Goal: Task Accomplishment & Management: Complete application form

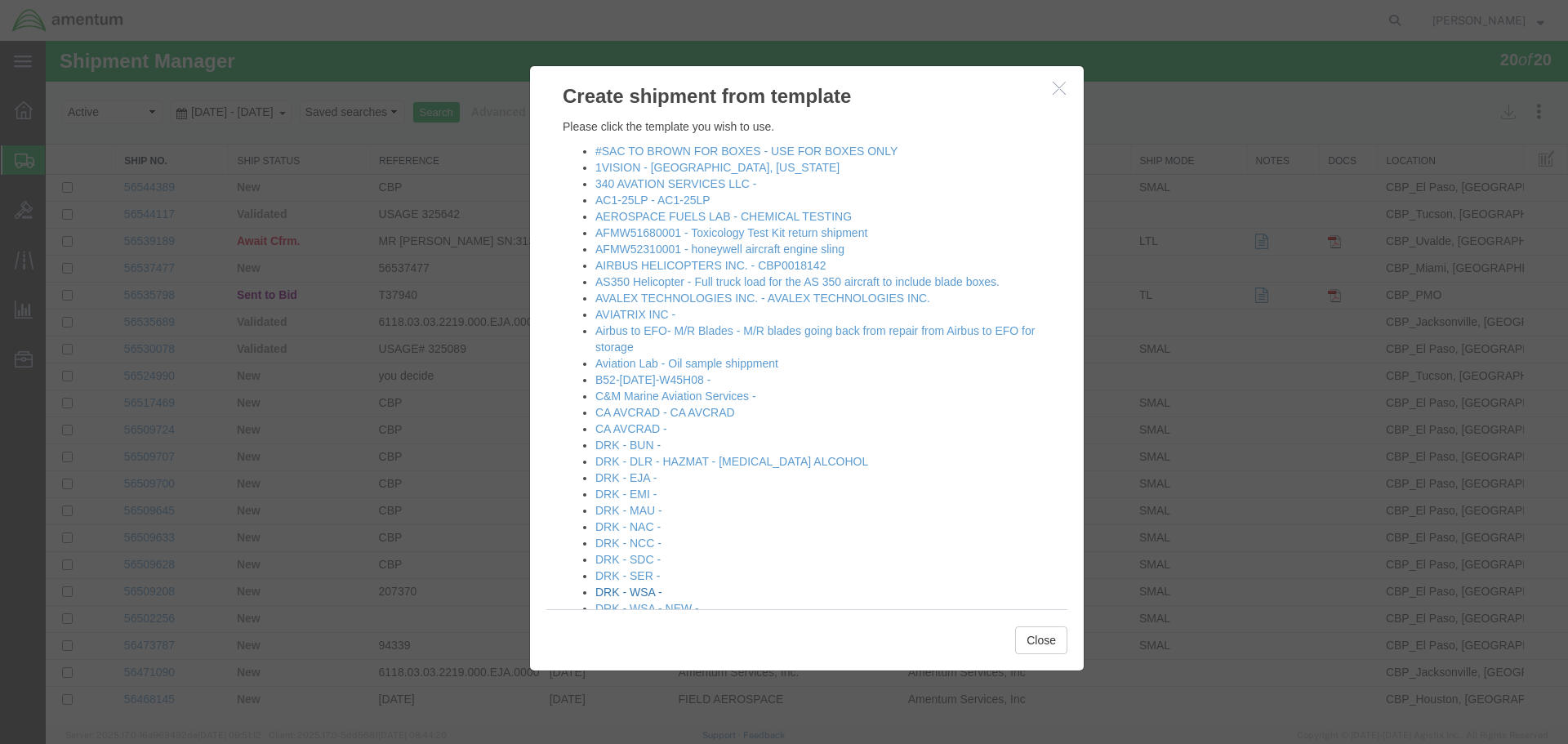
click at [635, 592] on link "DRK - WSA -" at bounding box center [629, 592] width 67 height 13
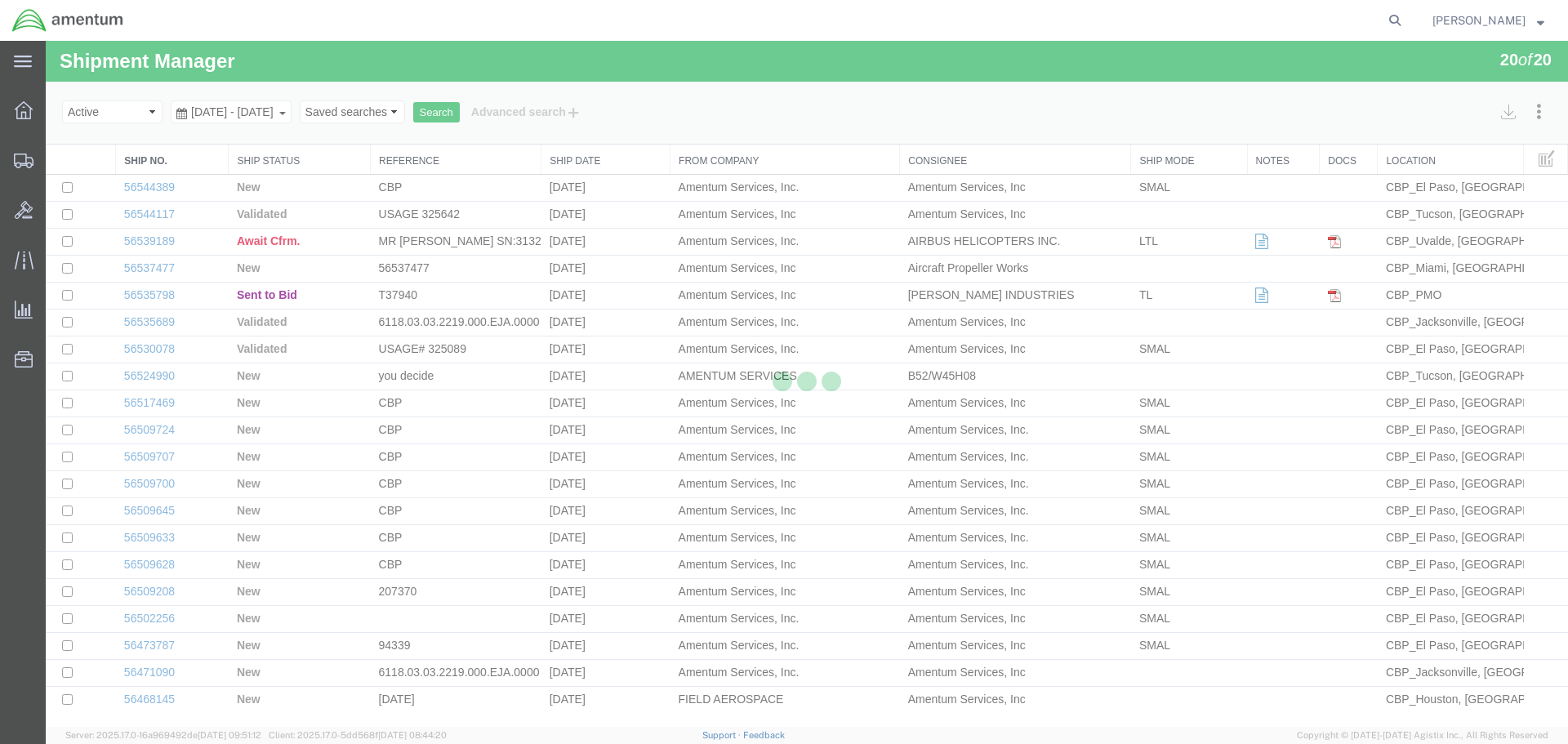
select select "49831"
select select "49914"
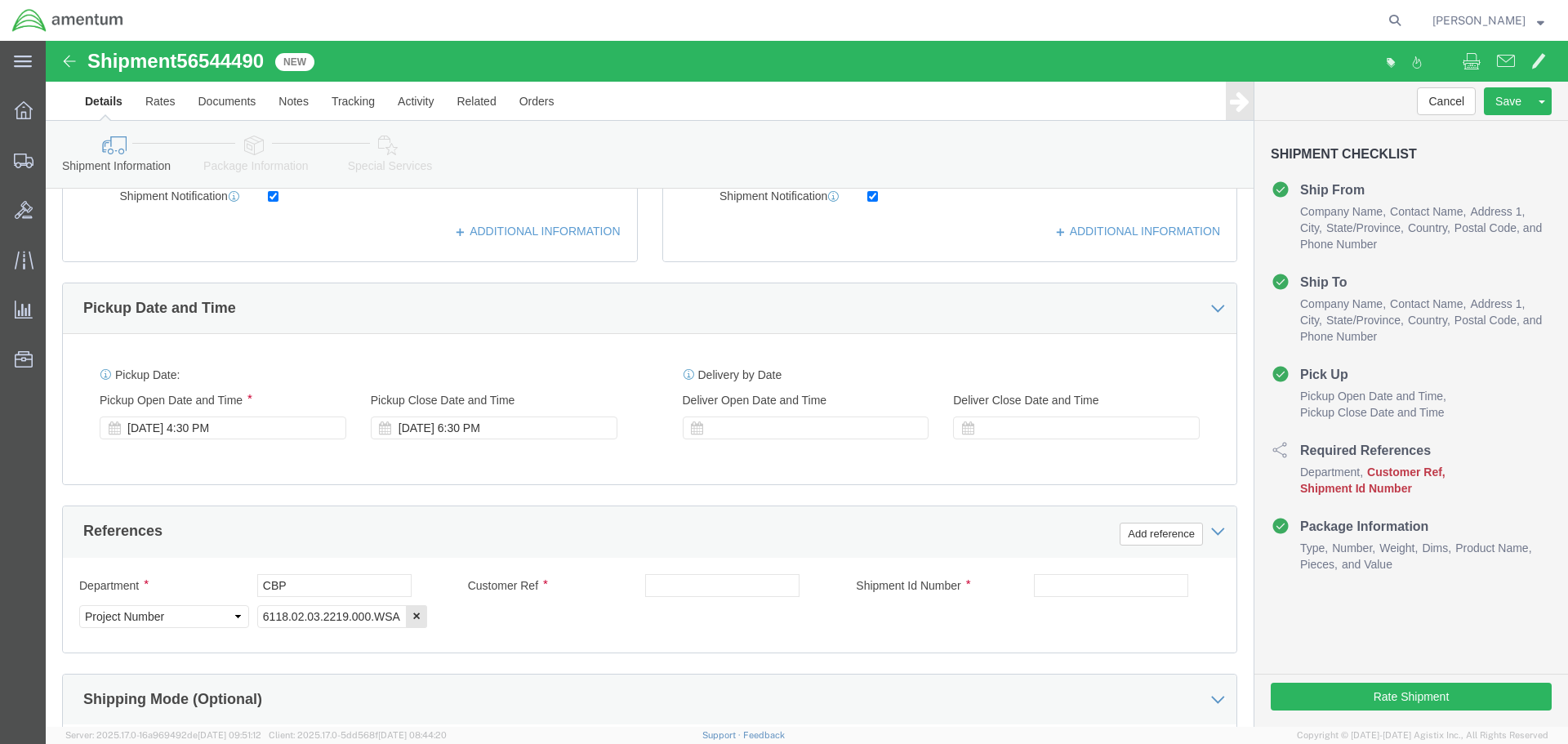
scroll to position [653, 0]
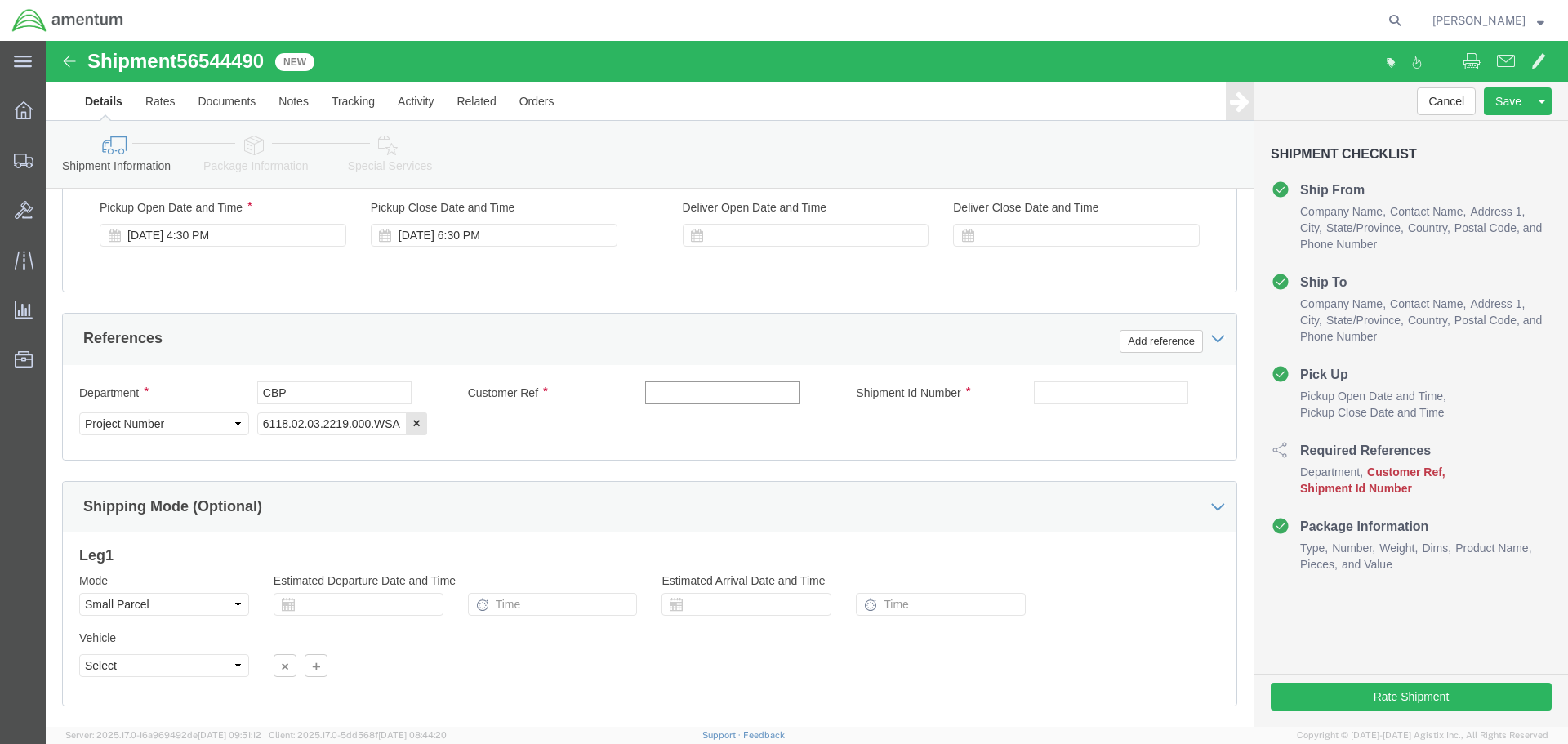
click input "text"
type input "325329/325566"
click input "text"
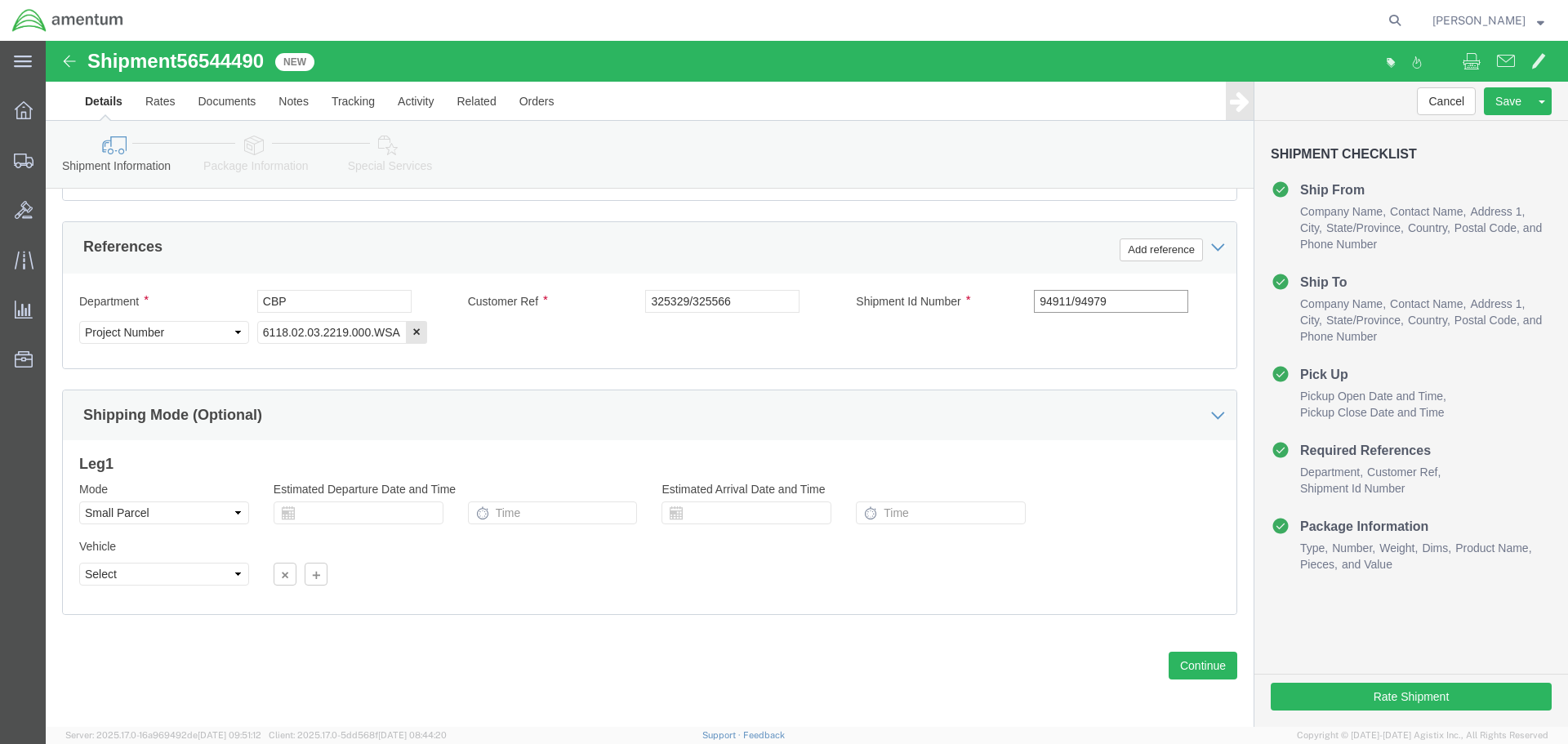
scroll to position [748, 0]
type input "94911/94979"
click button "Continue"
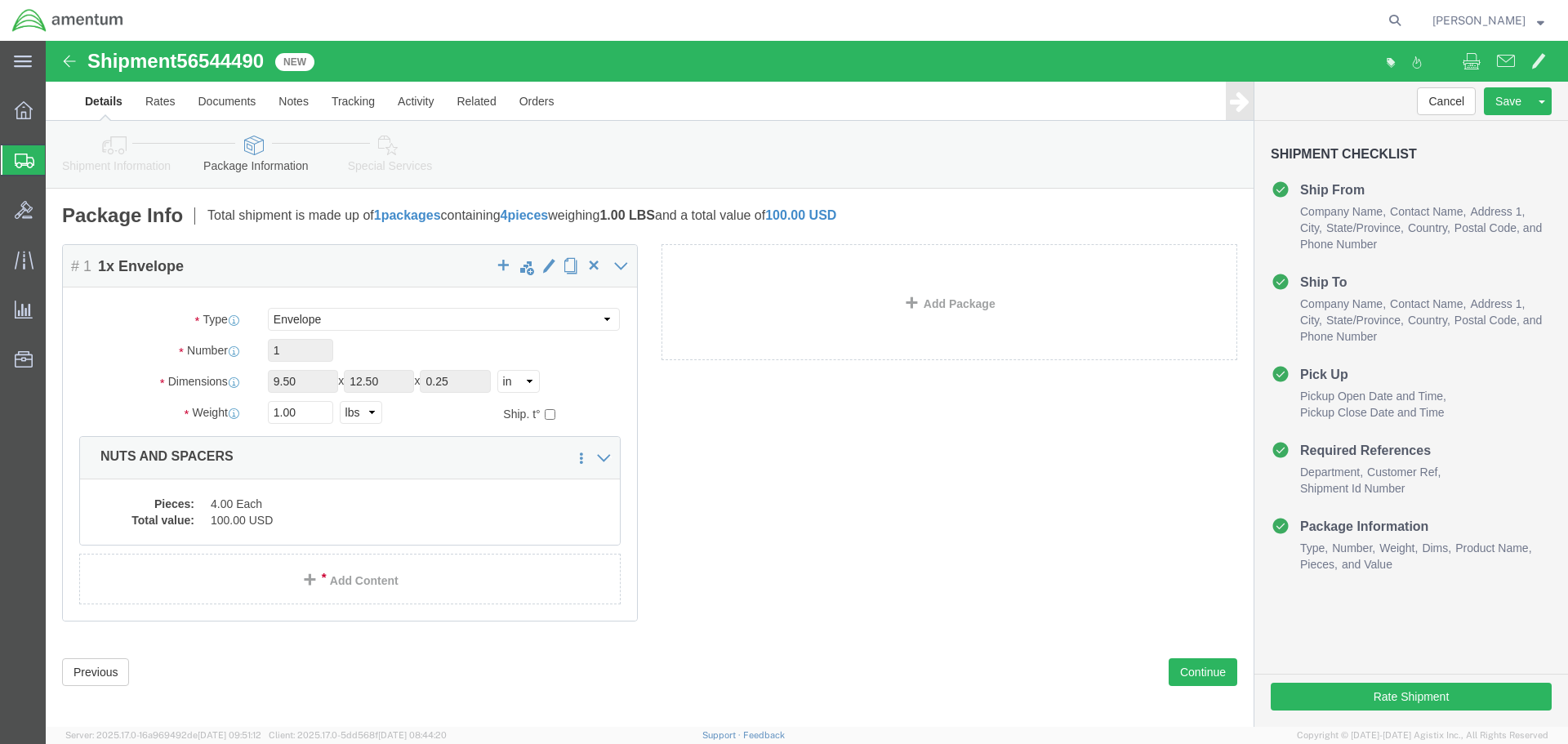
click icon
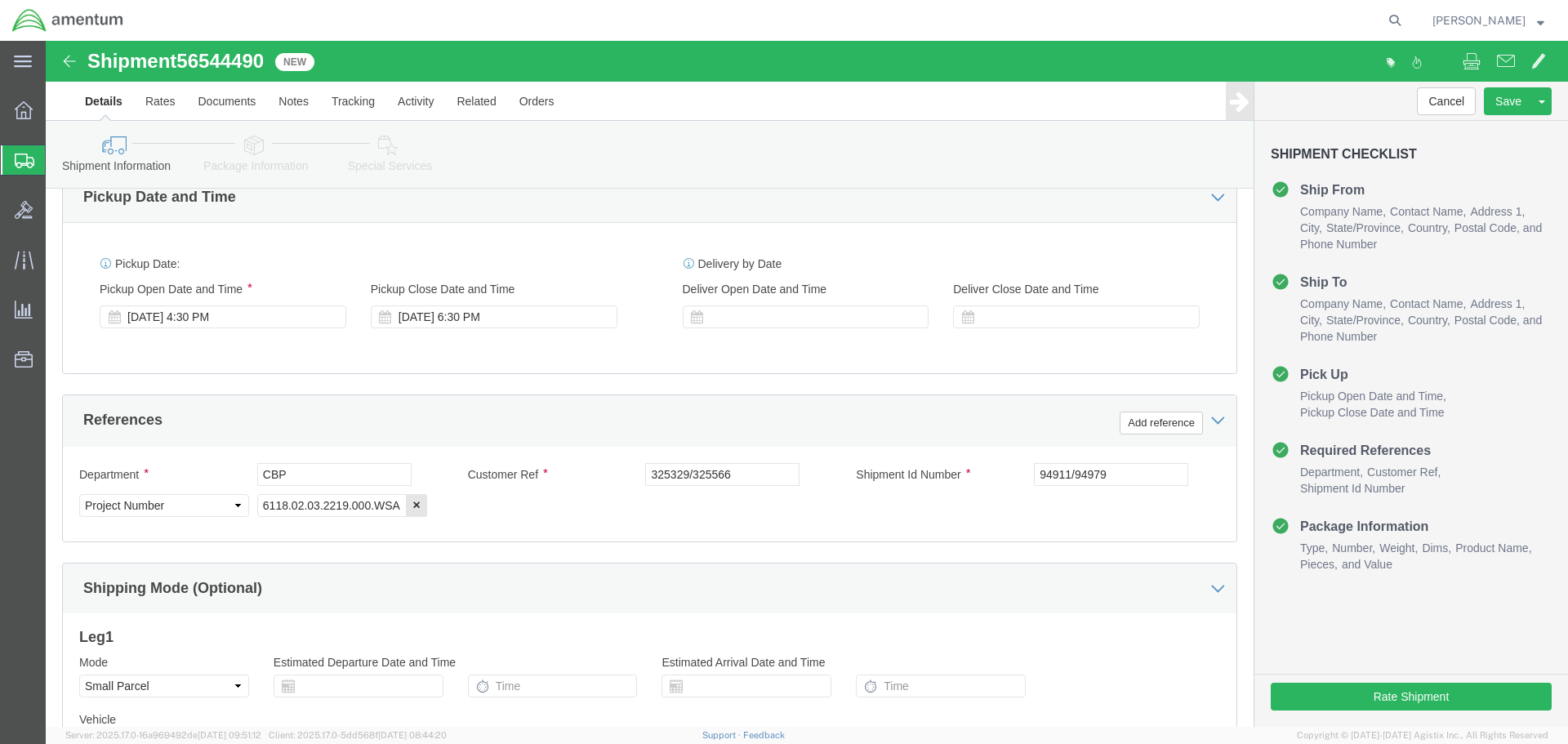
scroll to position [748, 0]
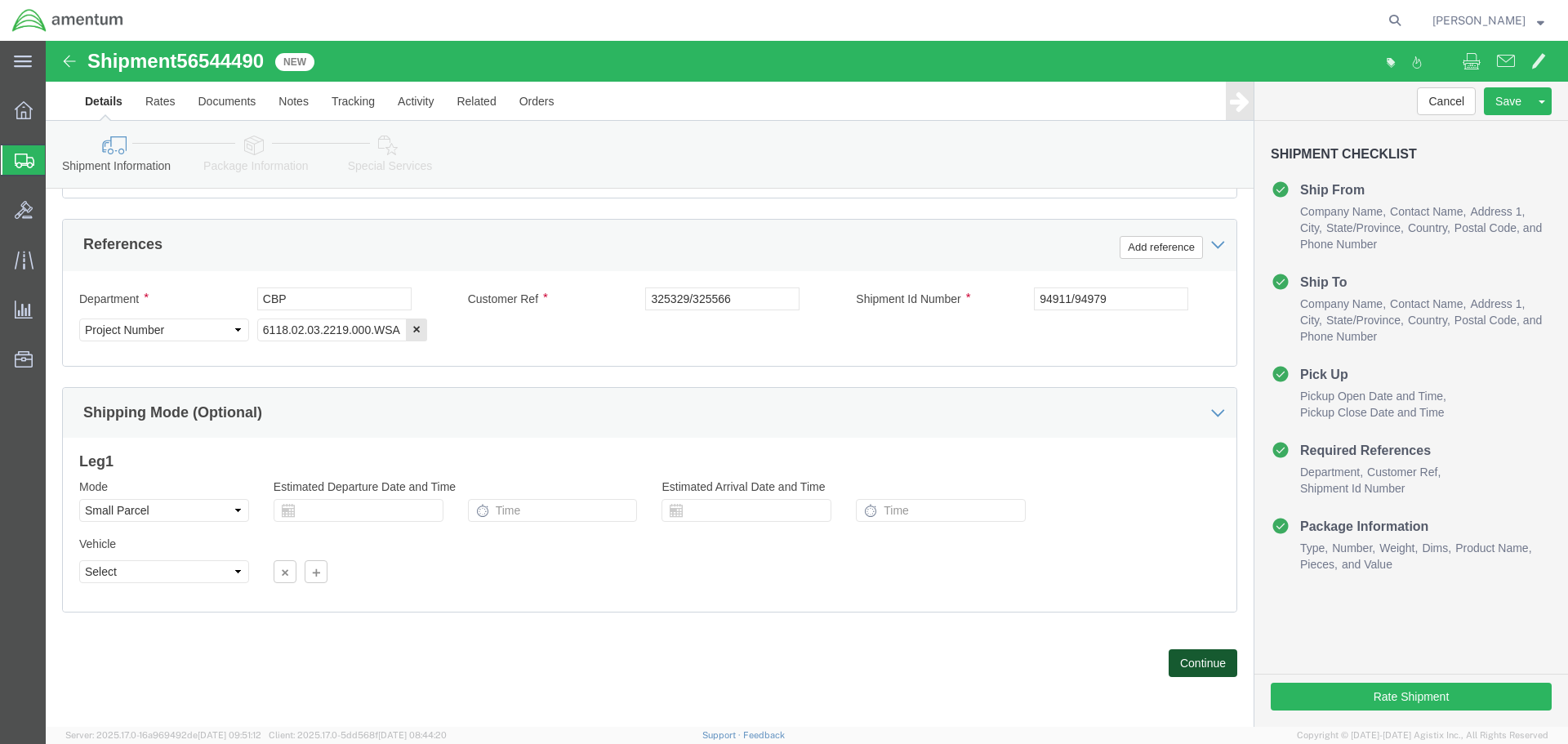
click button "Continue"
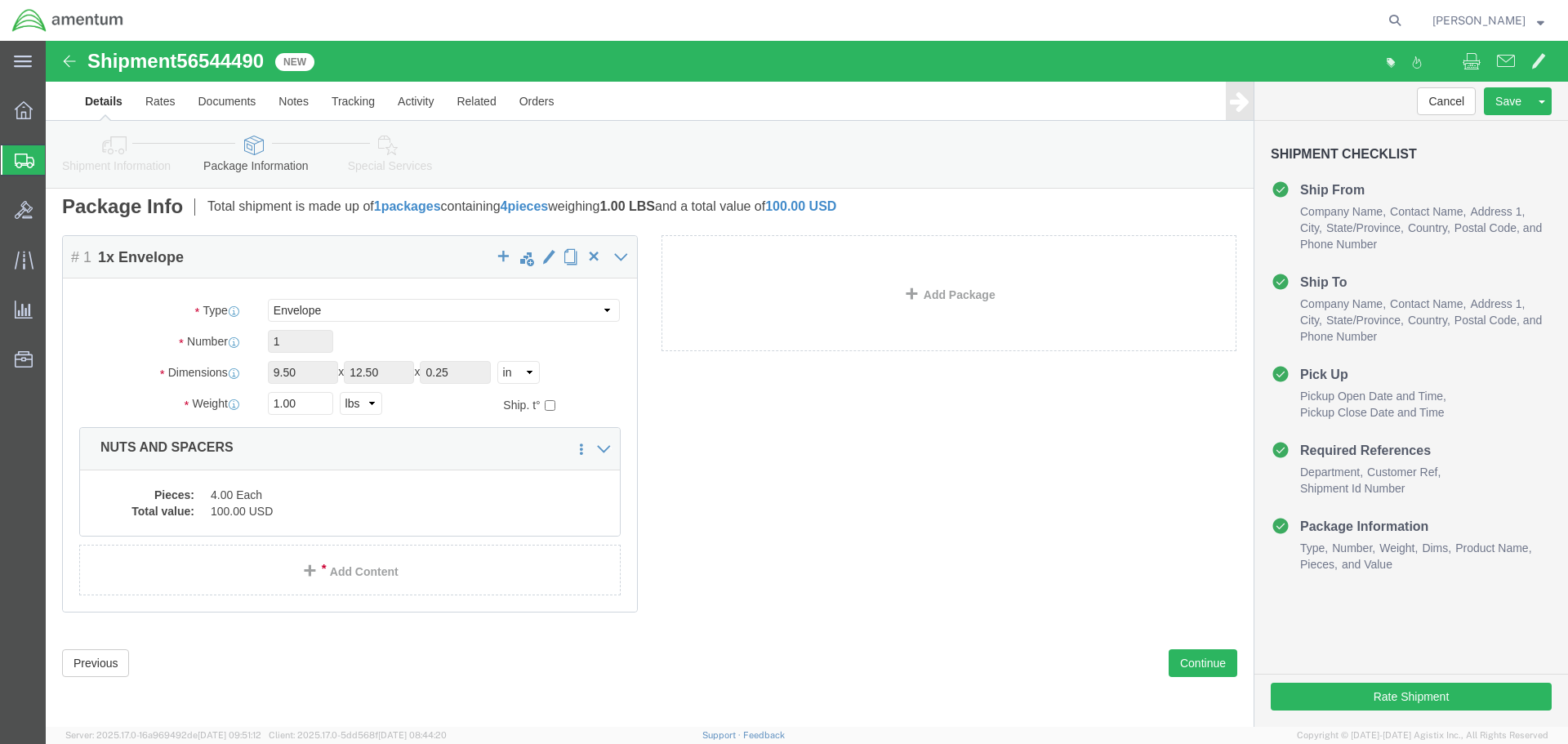
click label "Package Type"
click label "Dimensions"
click select "Select Bale(s) Basket(s) Bolt(s) Bottle(s) Buckets Bulk Bundle(s) Can(s) Cardbo…"
select select "YRPK"
click select "Select Bale(s) Basket(s) Bolt(s) Bottle(s) Buckets Bulk Bundle(s) Can(s) Cardbo…"
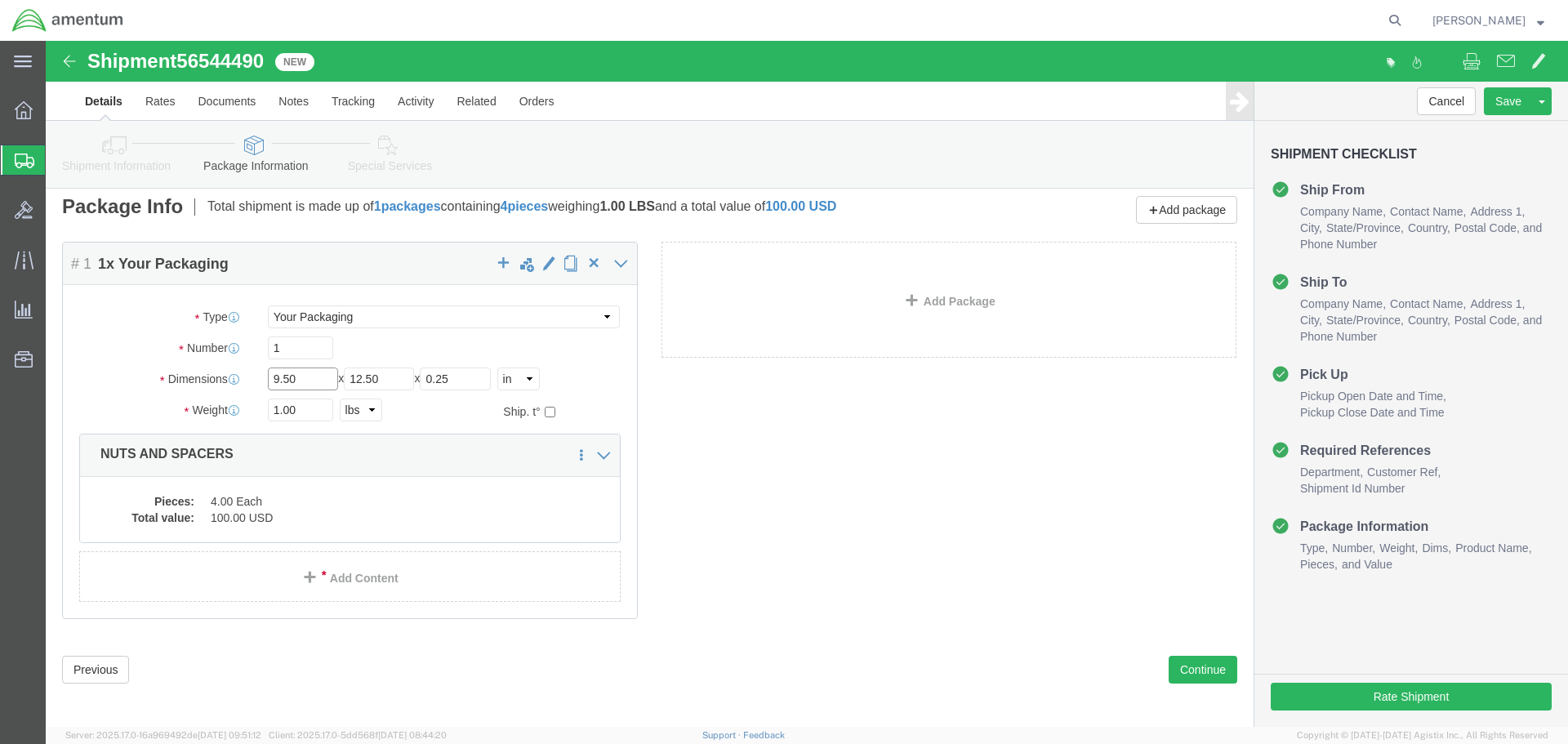
click input "9.50"
type input "12"
type input "15"
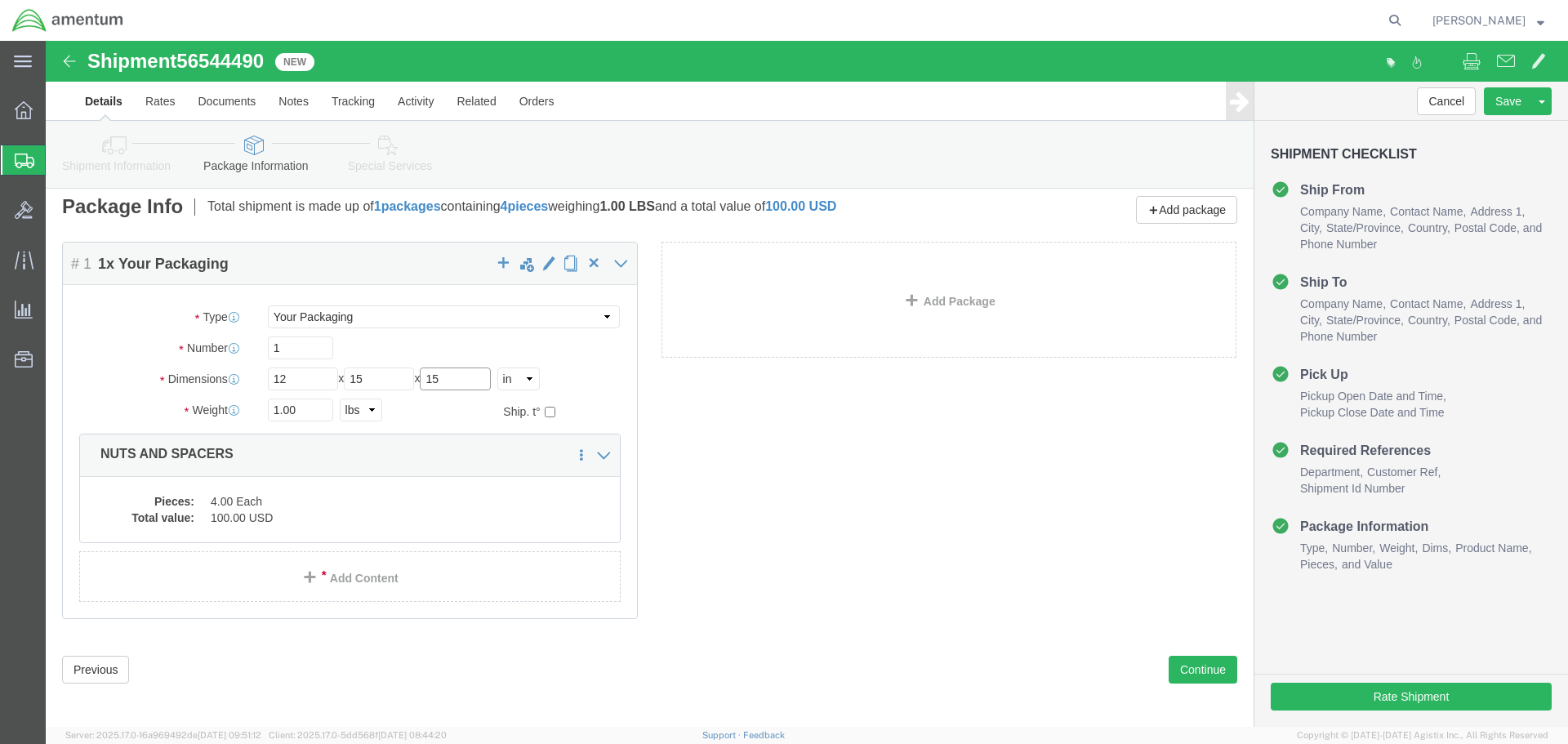
type input "15"
click input "1.00"
type input "4.25"
click dd "100.00 USD"
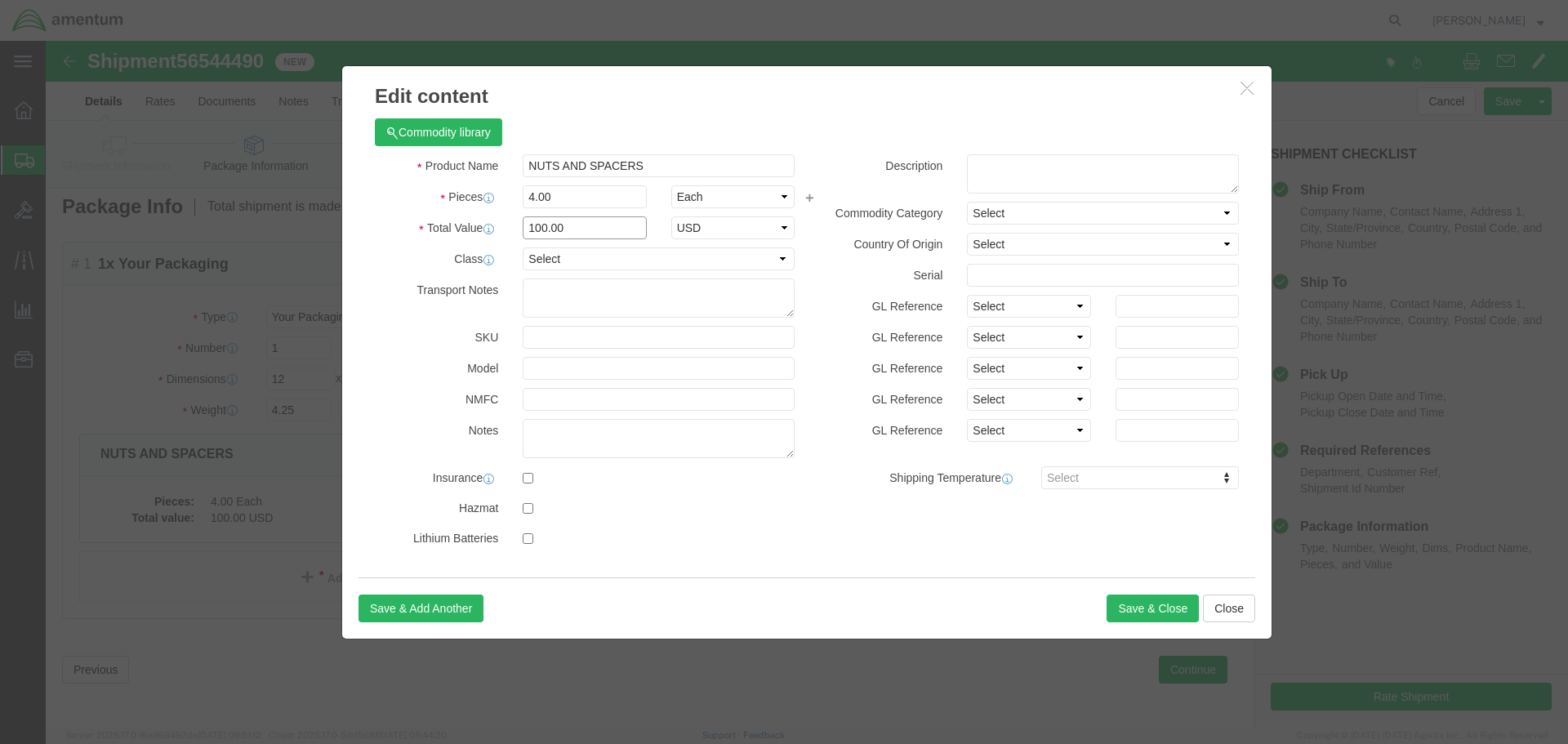
click input "100.00"
type input "220"
click textarea
type textarea "PREX ITEMS"
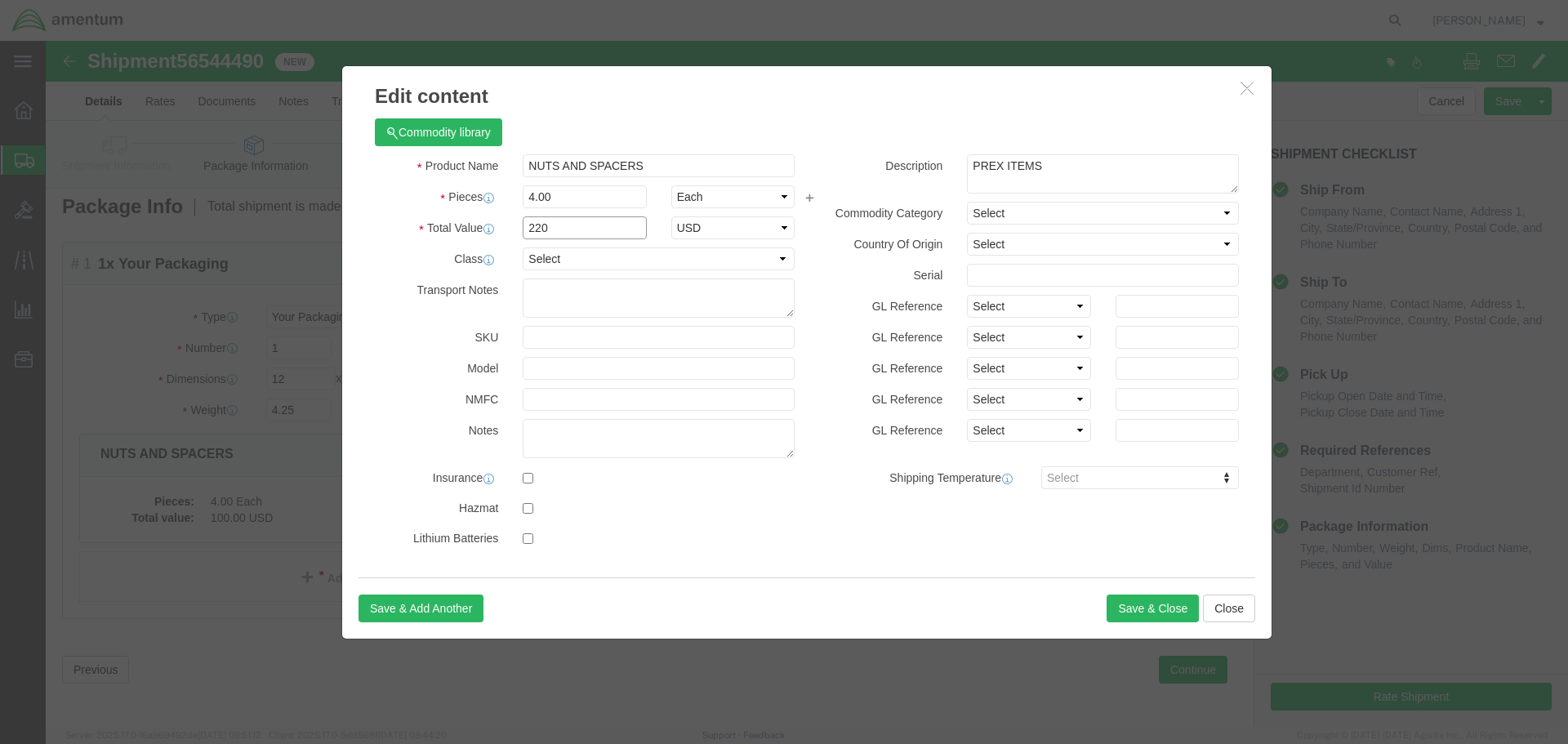
click input "220"
click input "4.00"
type input "220"
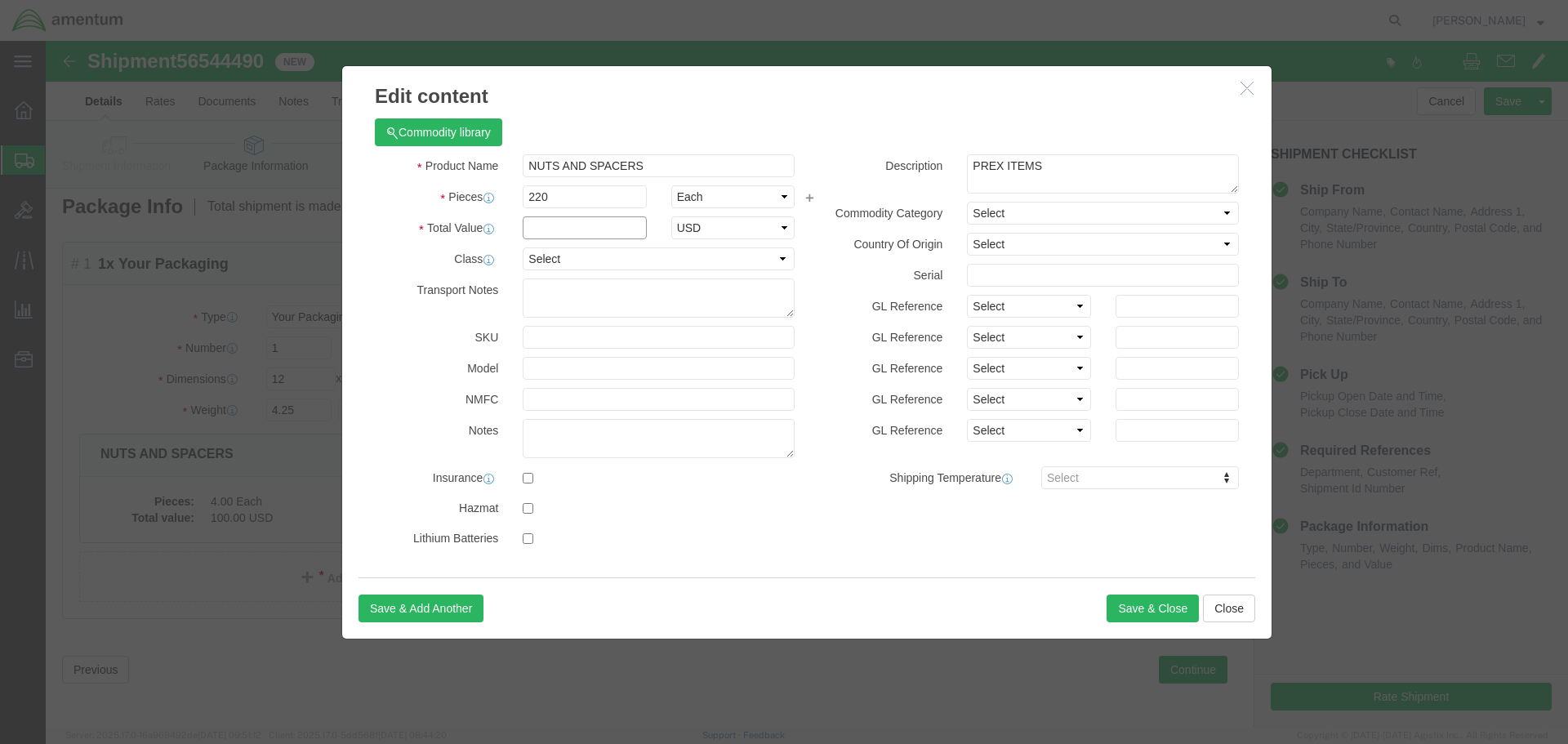
click input "text"
type input "2000"
click button "Save & Close"
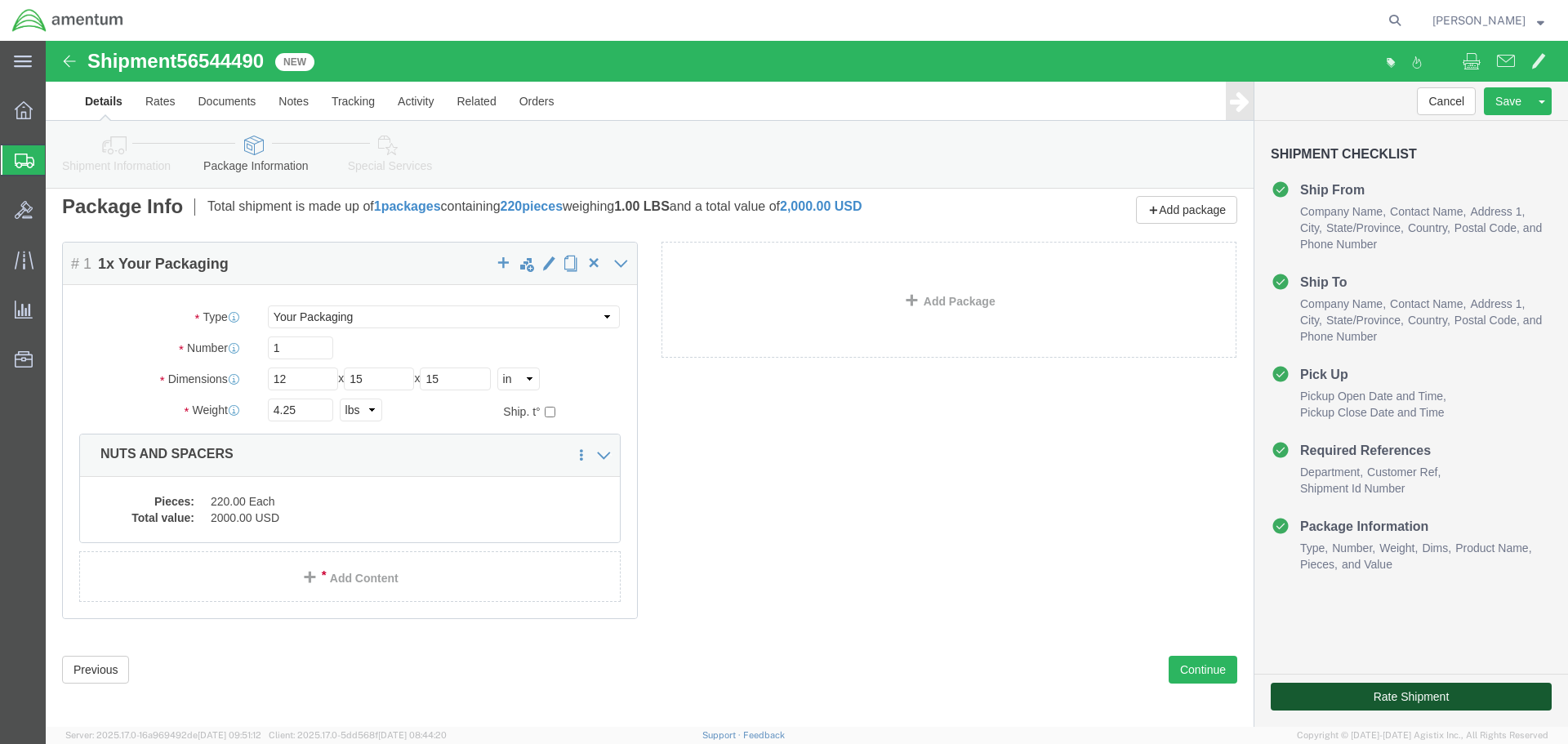
click button "Rate Shipment"
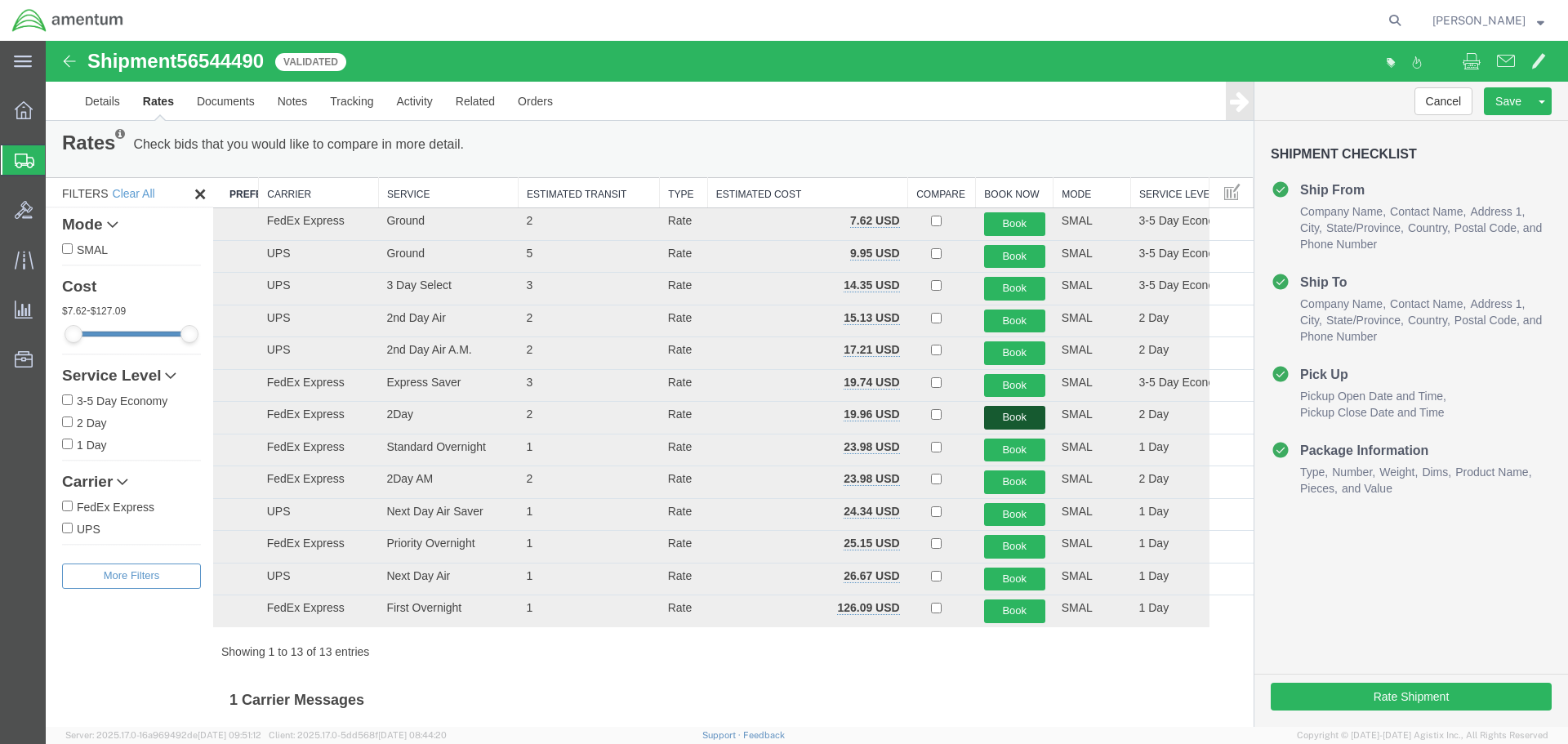
click at [1004, 415] on button "Book" at bounding box center [1015, 418] width 61 height 24
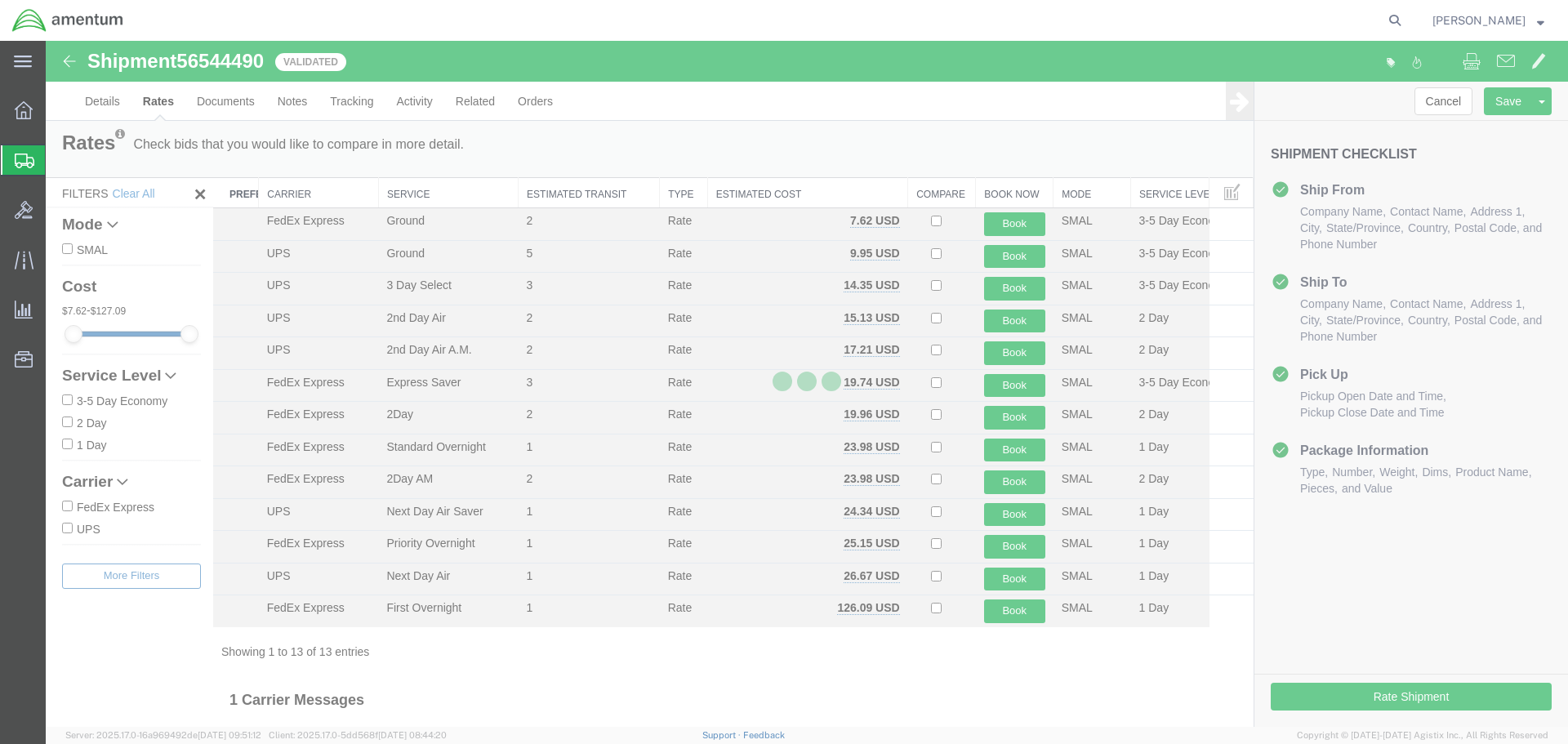
scroll to position [0, 0]
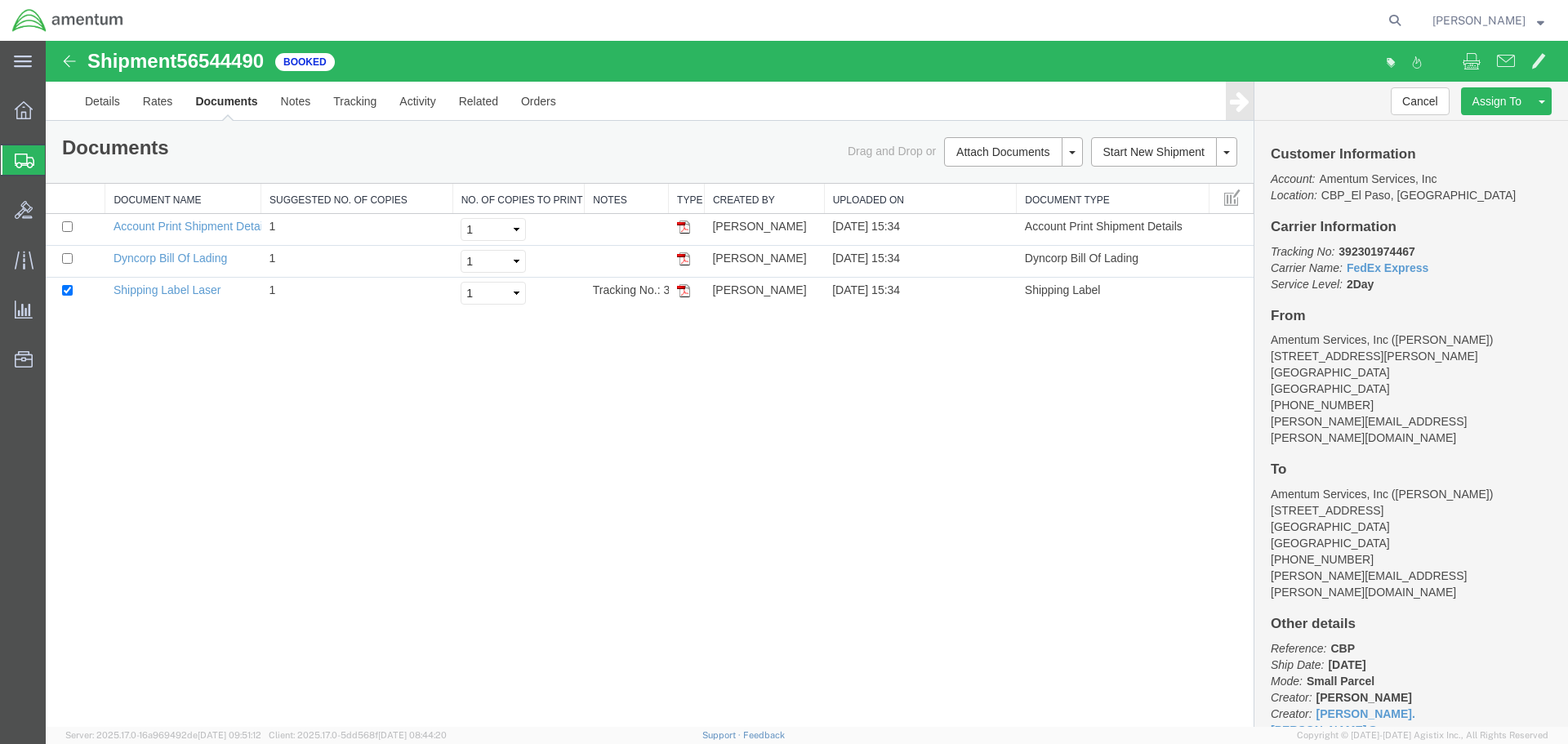
click at [46, 41] on link "Print All Labels" at bounding box center [46, 41] width 0 height 0
click at [0, 0] on span "Create from Template" at bounding box center [0, 0] width 0 height 0
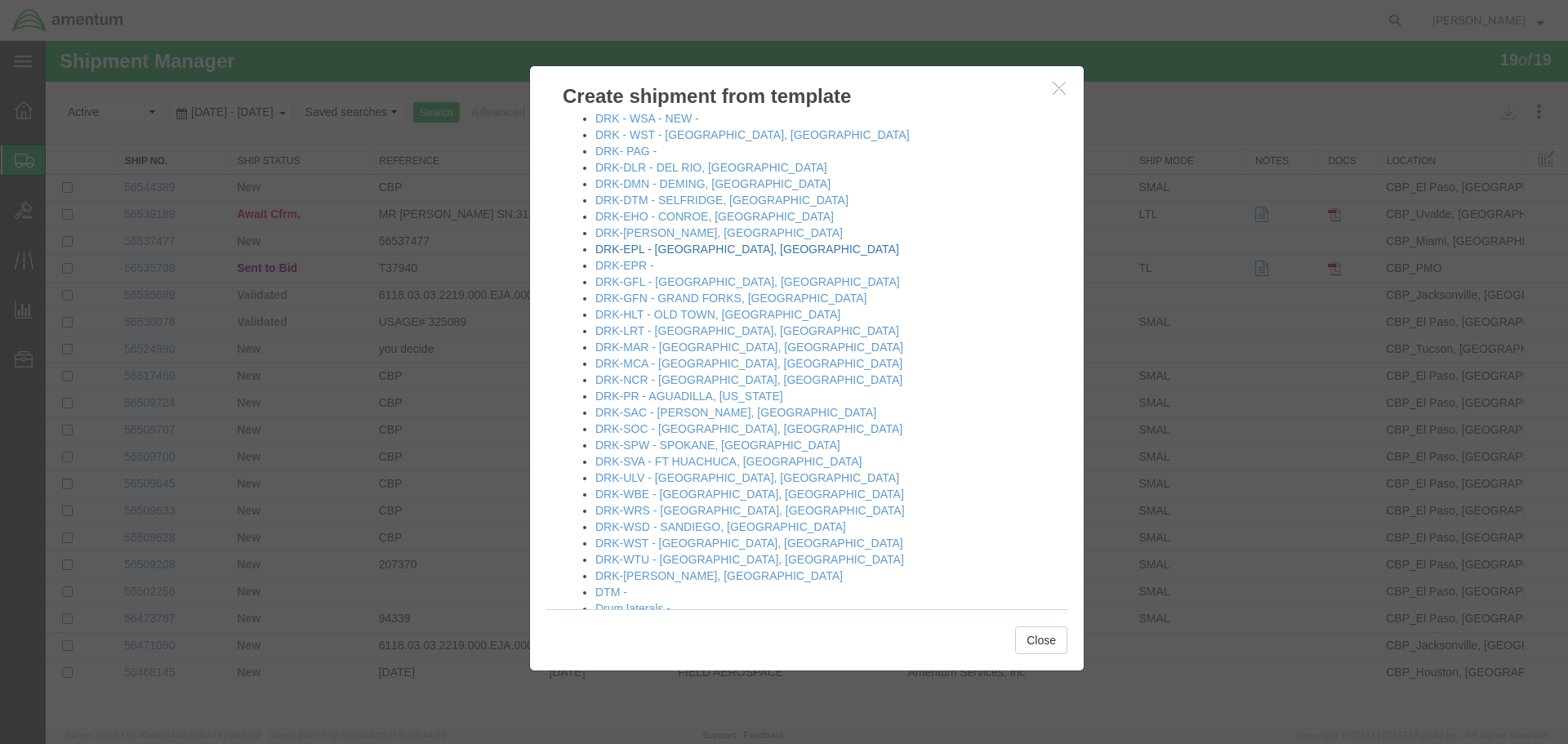
scroll to position [571, 0]
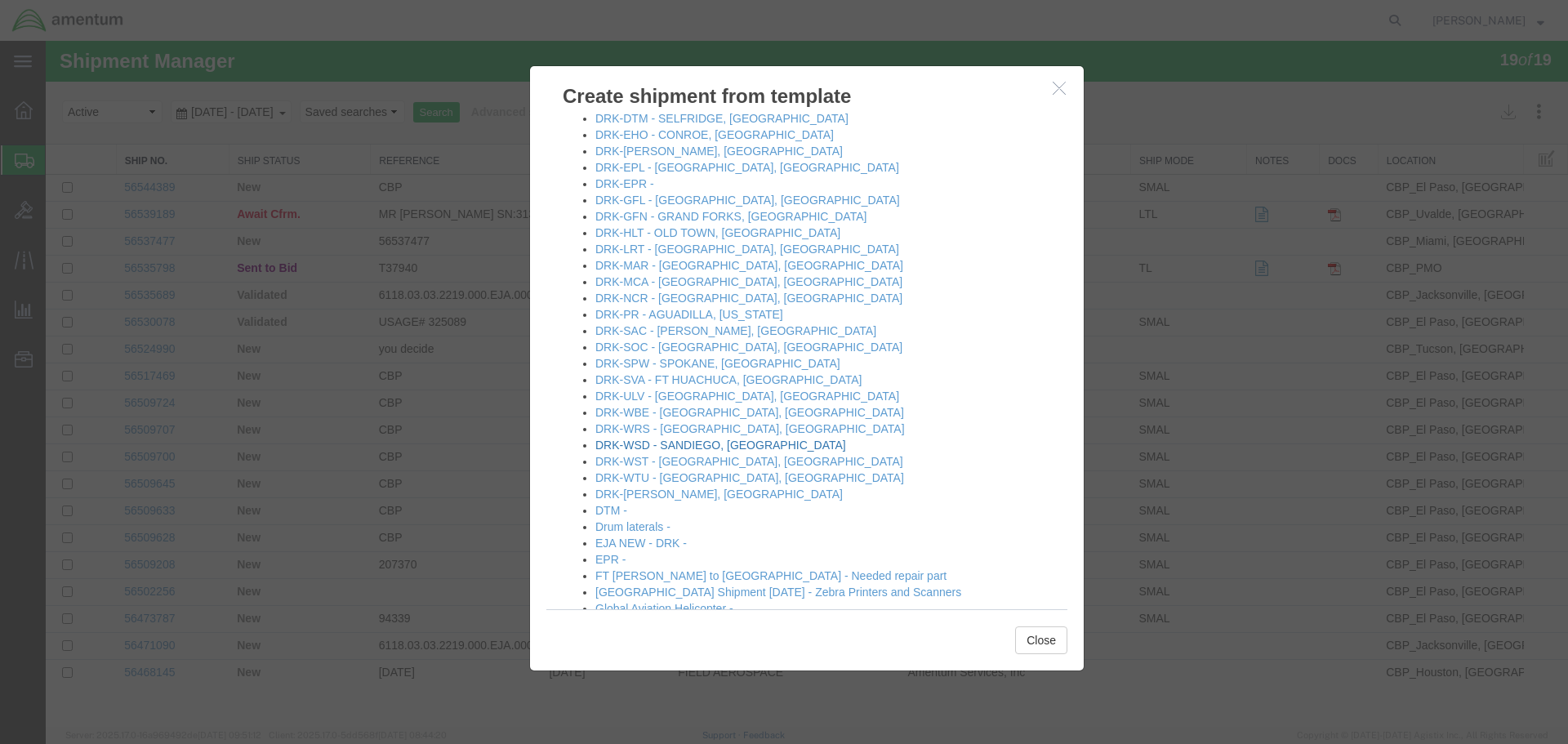
click at [643, 449] on link "DRK-WSD - SANDIEGO, [GEOGRAPHIC_DATA]" at bounding box center [721, 445] width 251 height 13
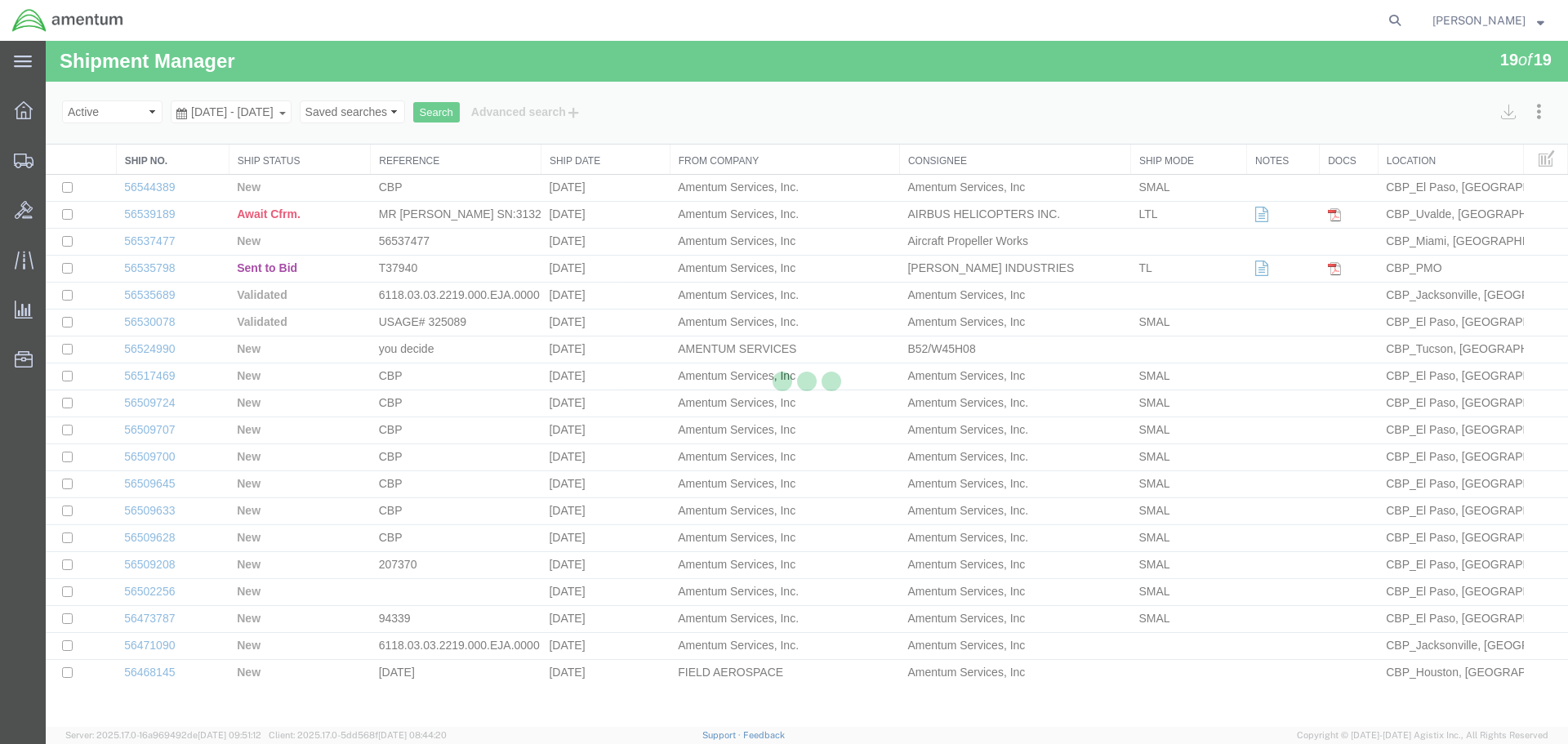
select select "49831"
select select "49946"
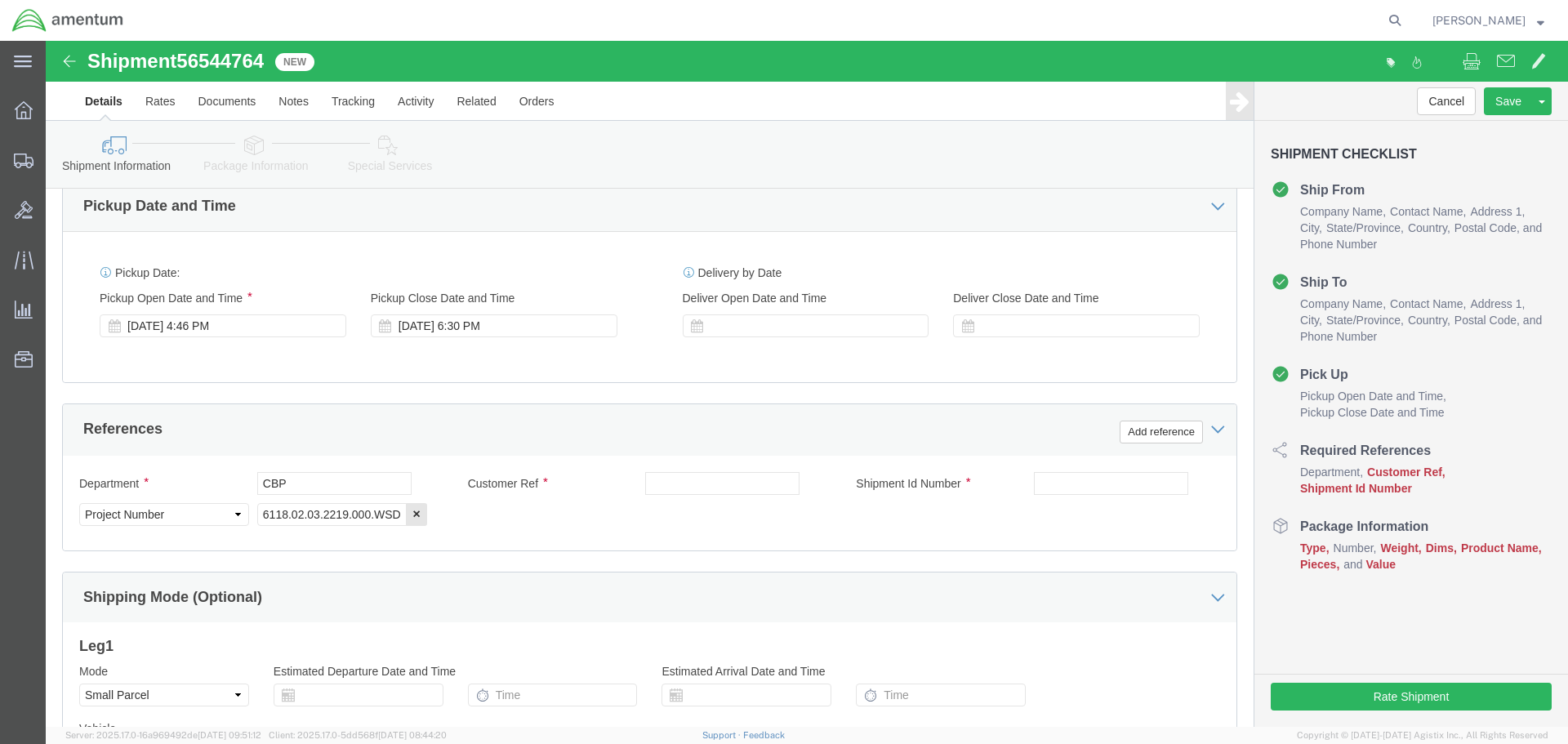
scroll to position [571, 0]
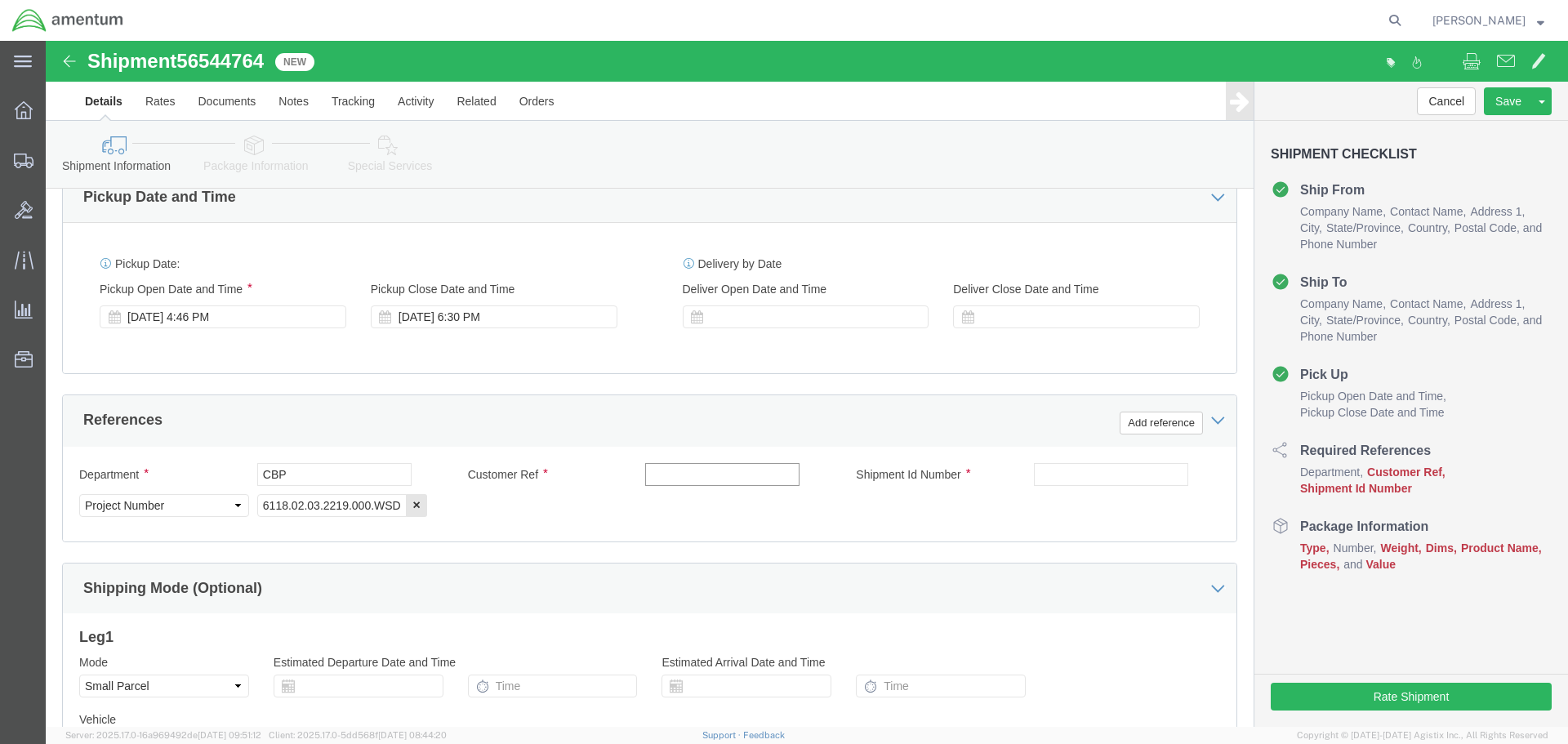
click input "text"
type input "325672/325426"
click input "text"
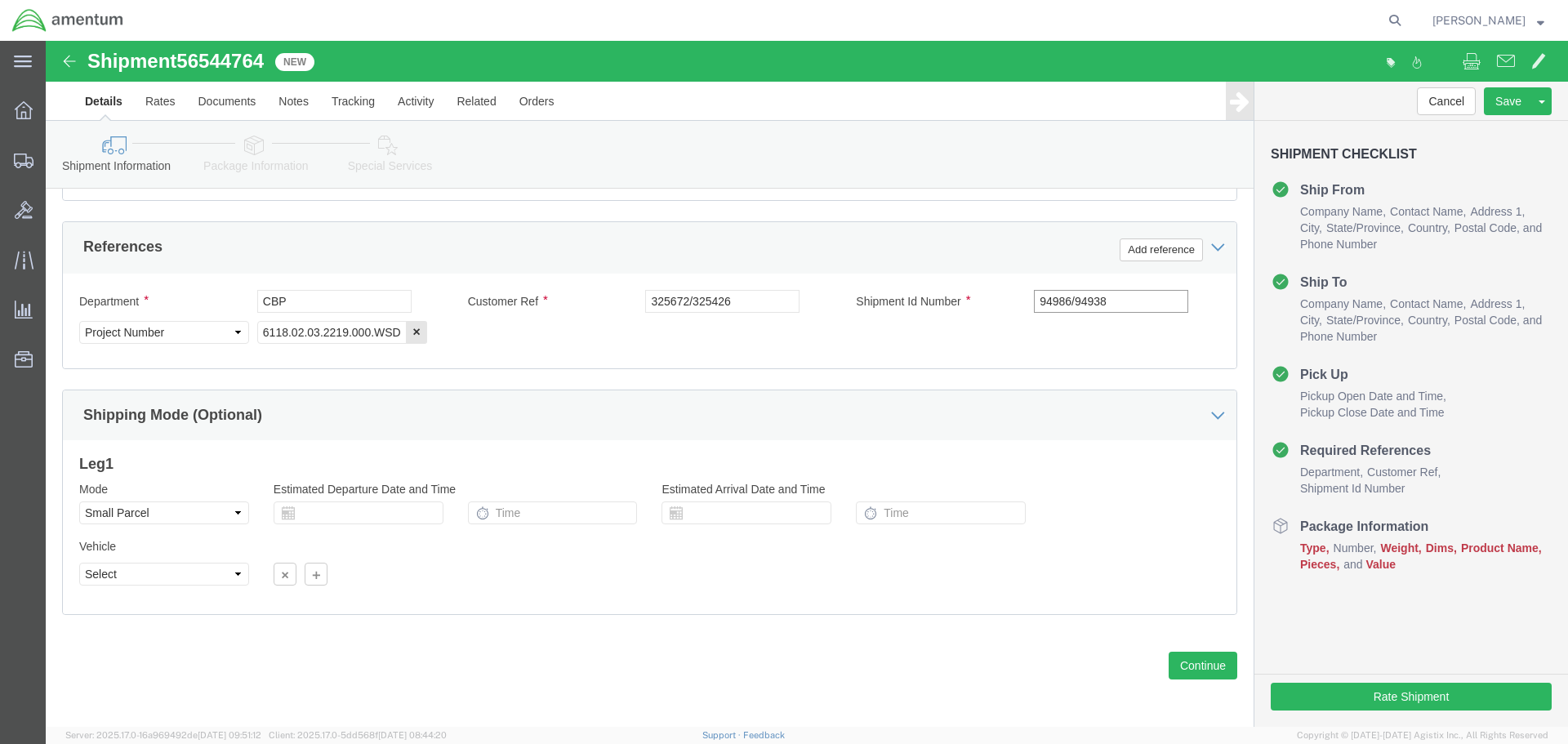
scroll to position [748, 0]
type input "94986/94938"
click button "Continue"
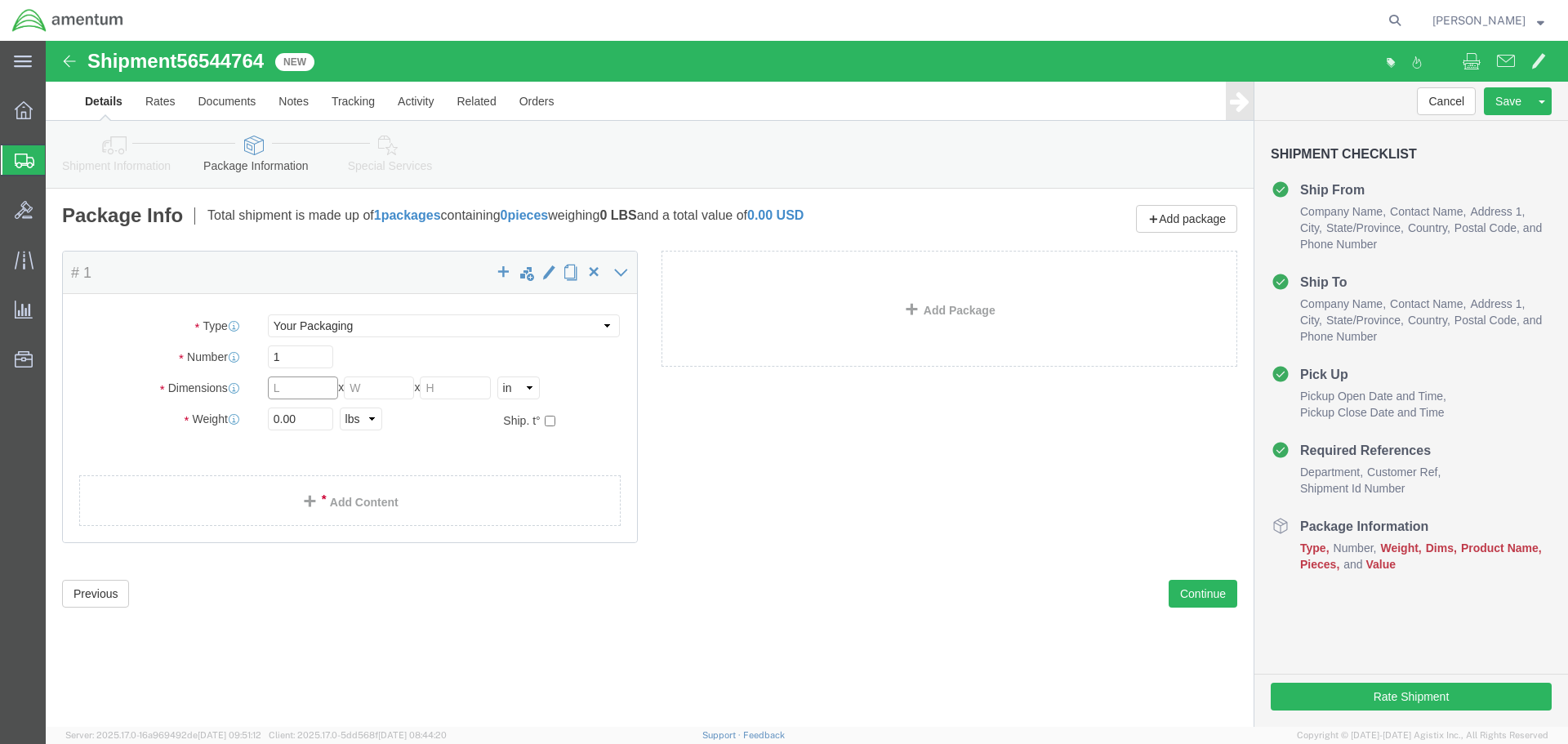
click input "text"
type input "12"
type input "9"
type input "6"
click input "0.00"
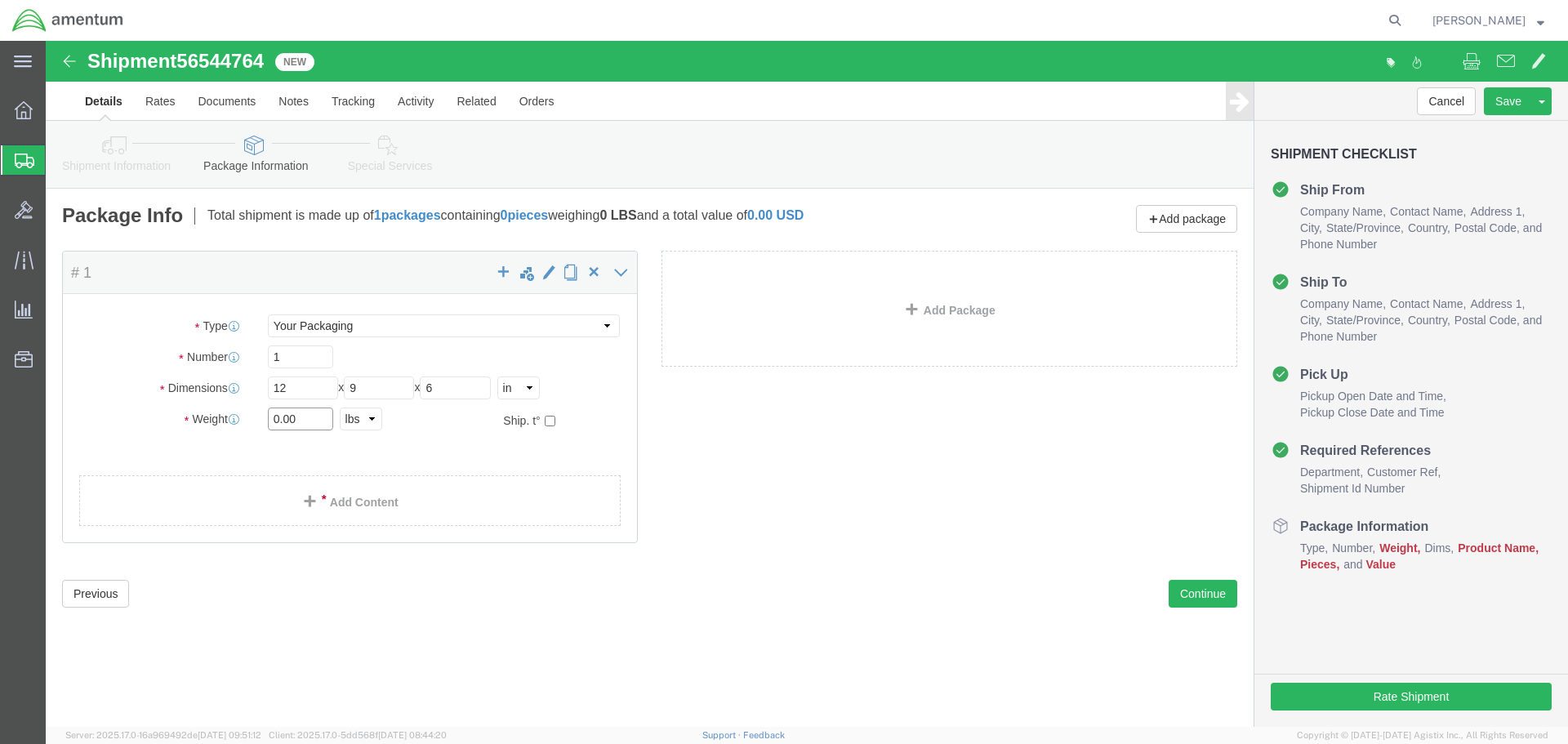
click input "0.00"
type input "2.95"
click link "Add Content"
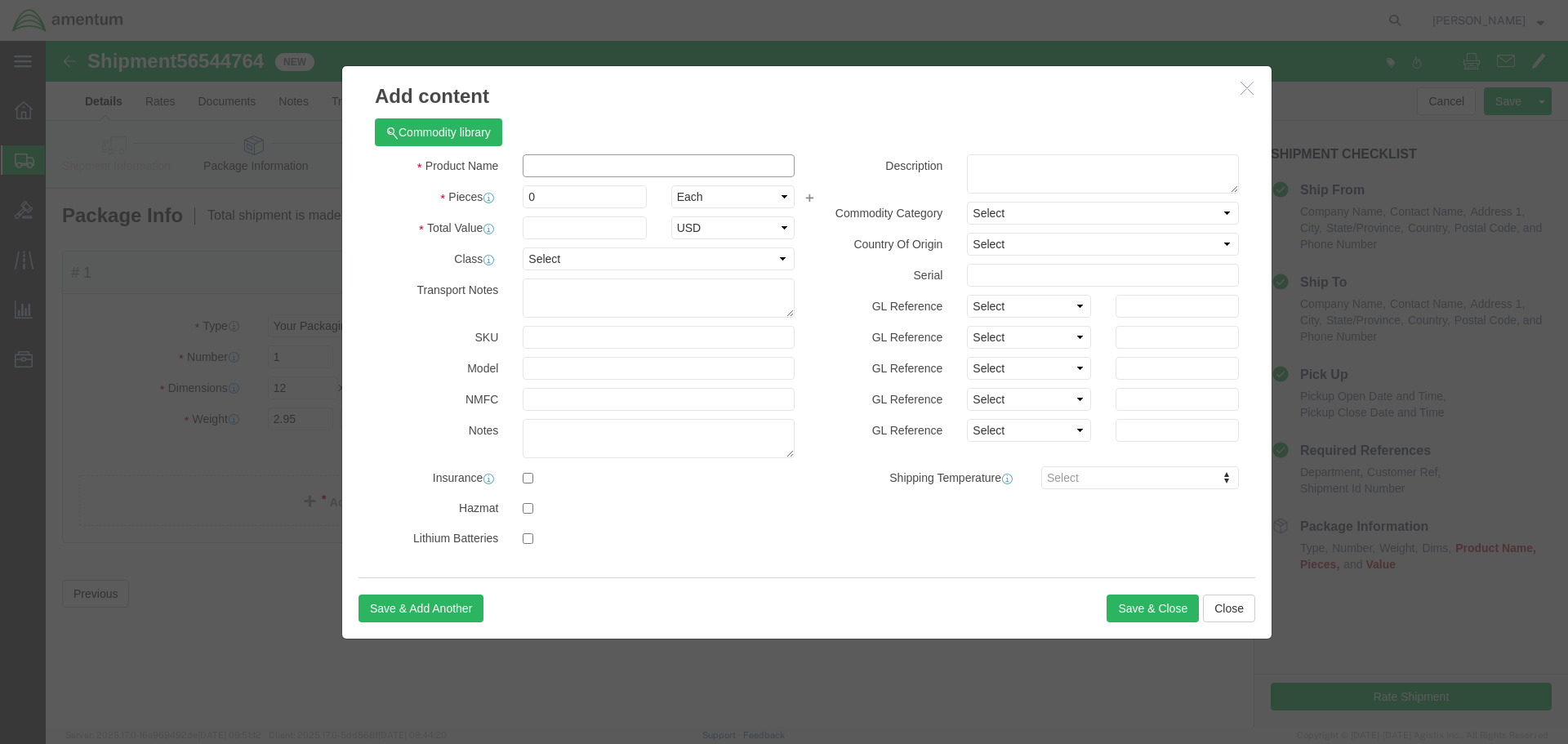
click input "text"
type input "ACFT PARTS"
click input "0"
type input "2"
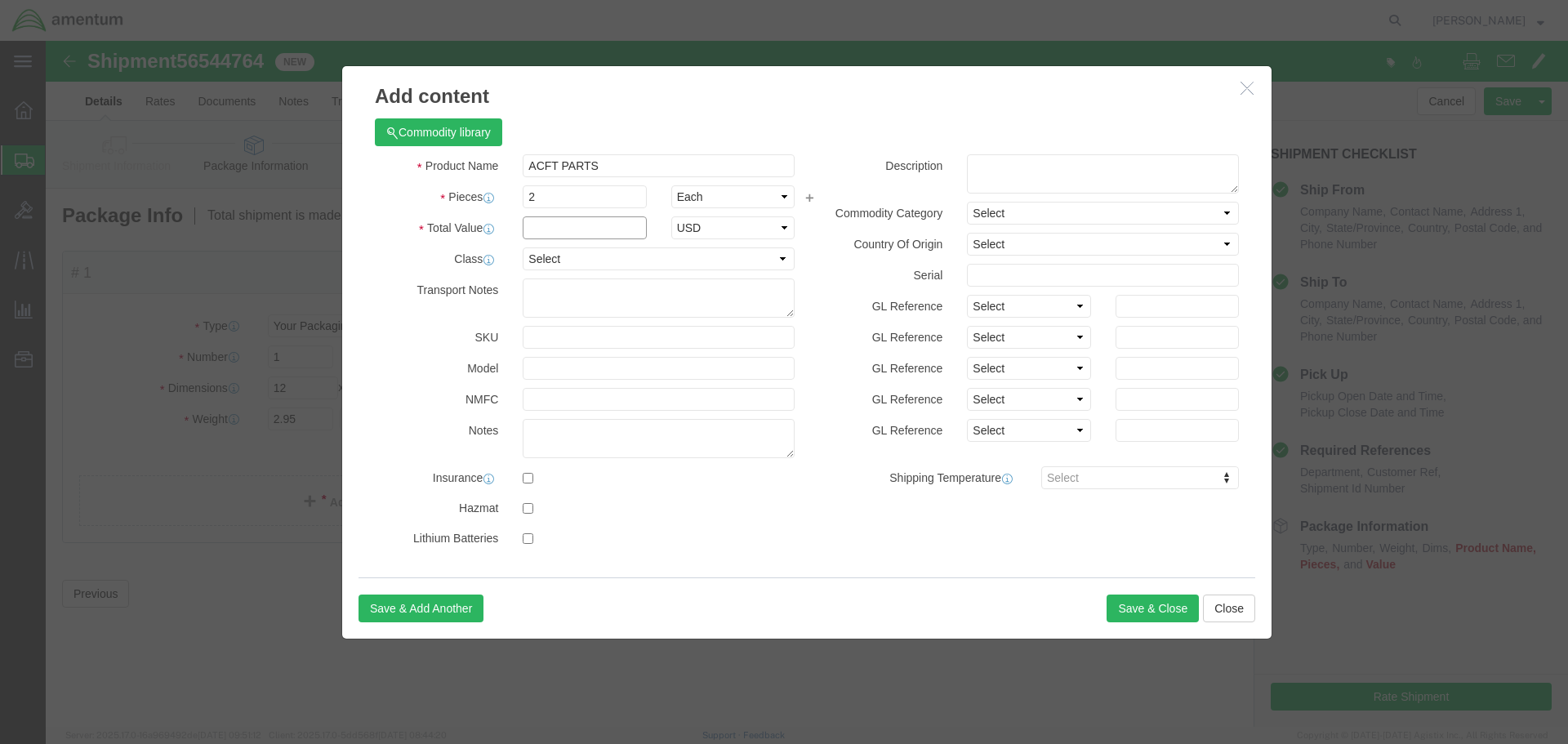
click input "text"
type input "5000"
click textarea
type textarea "OXYGEN MASK AND SPRING"
click button "Save & Close"
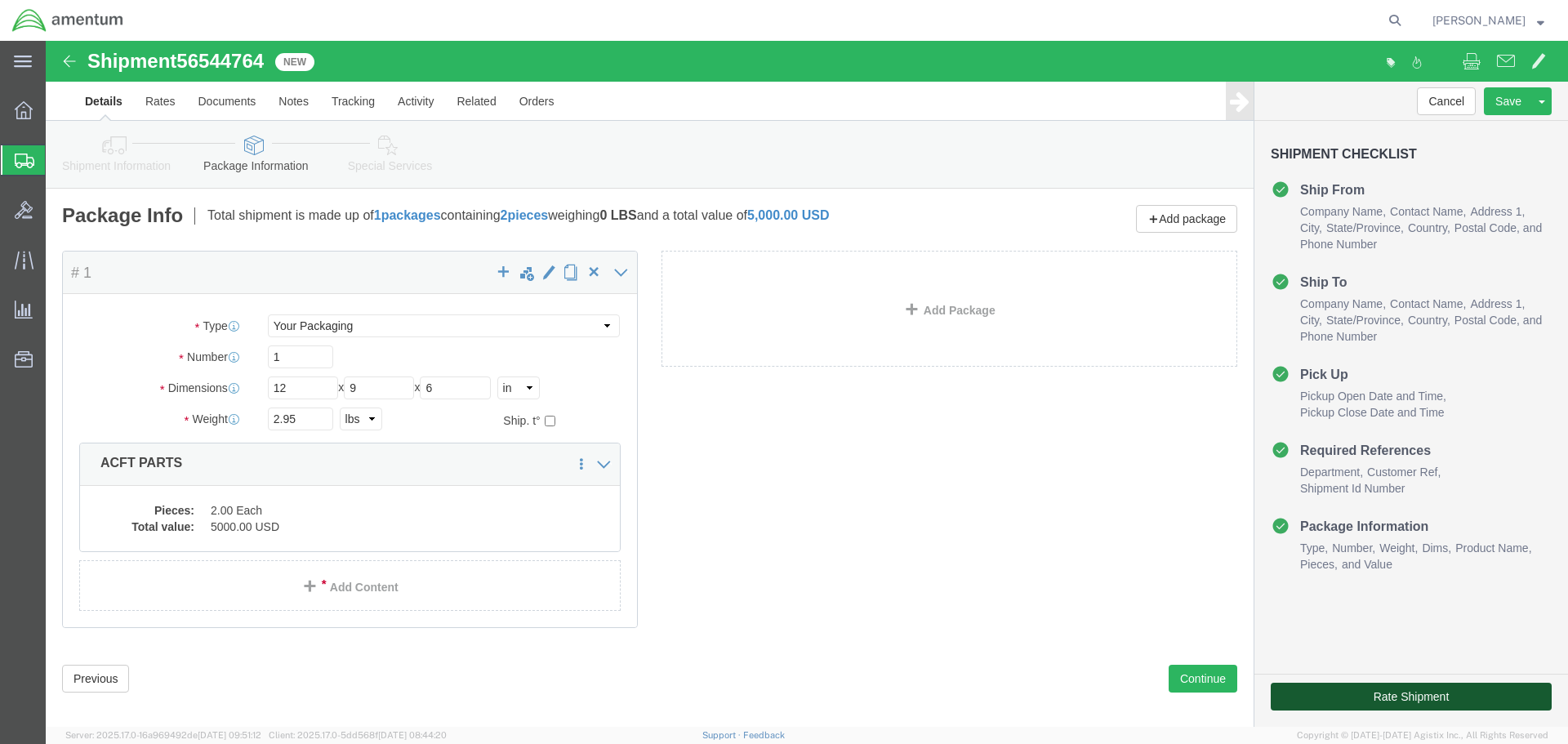
click button "Rate Shipment"
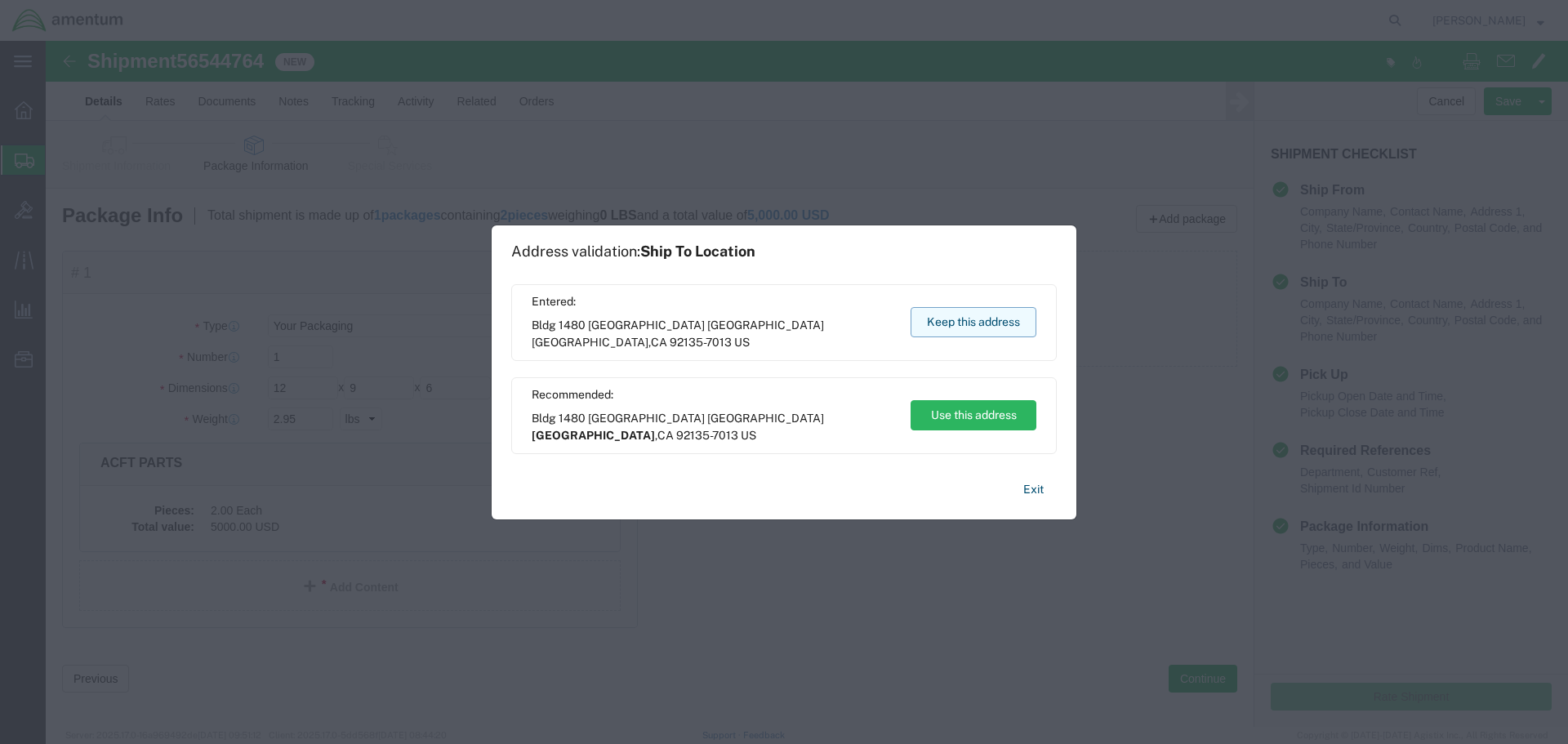
click at [962, 329] on button "Keep this address" at bounding box center [973, 322] width 125 height 30
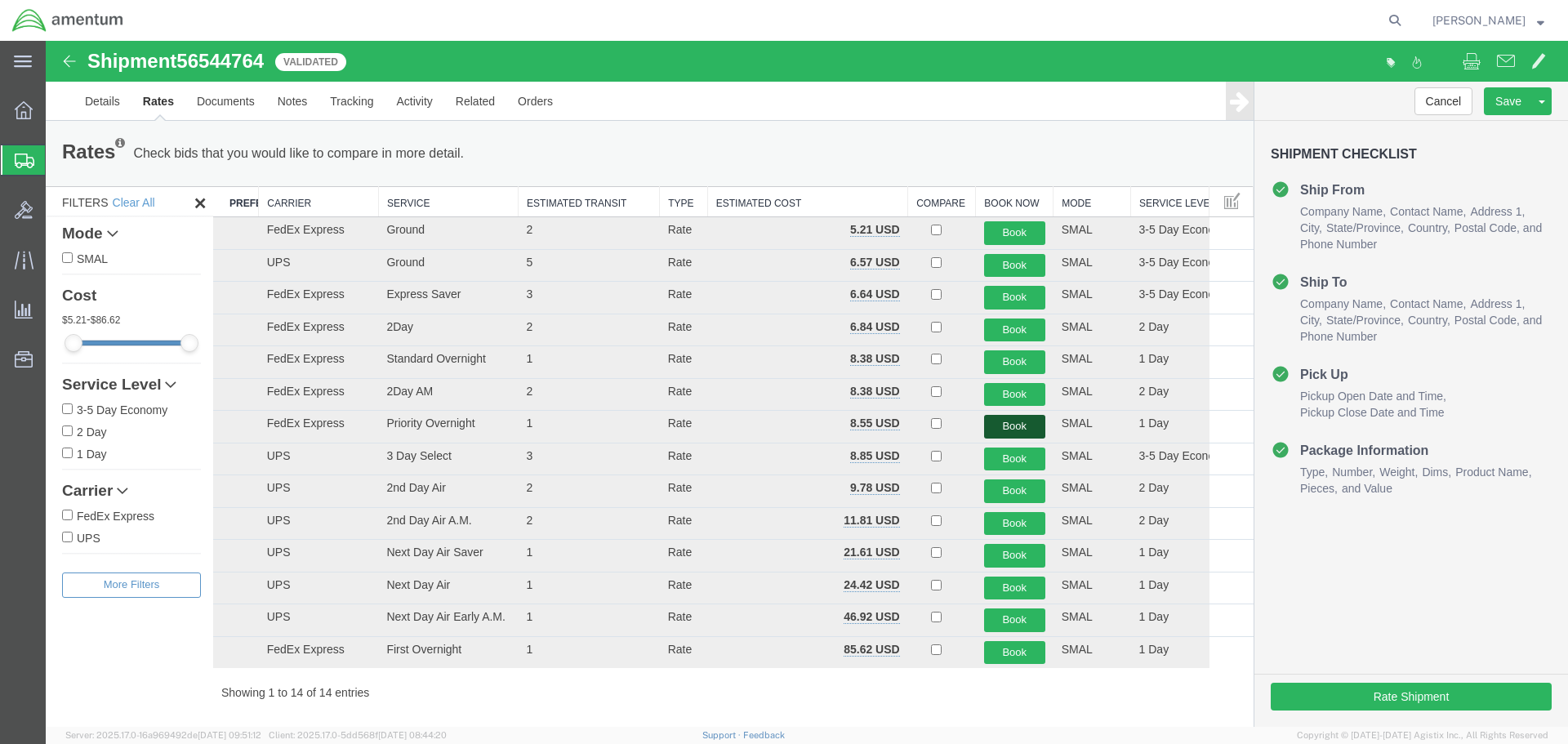
click at [991, 432] on button "Book" at bounding box center [1015, 426] width 61 height 24
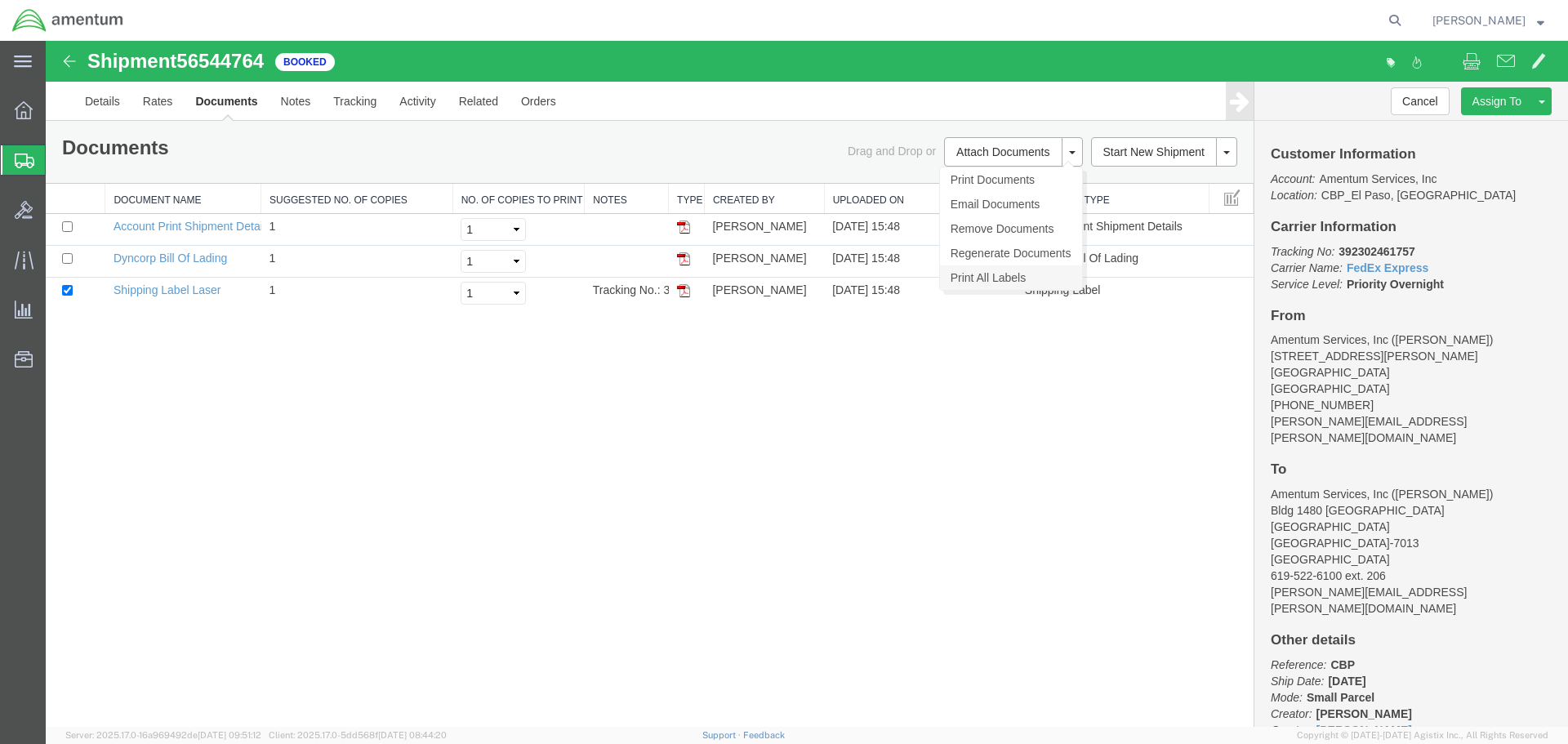
click at [981, 274] on link "Print All Labels" at bounding box center [1011, 278] width 142 height 25
